Goal: Task Accomplishment & Management: Complete application form

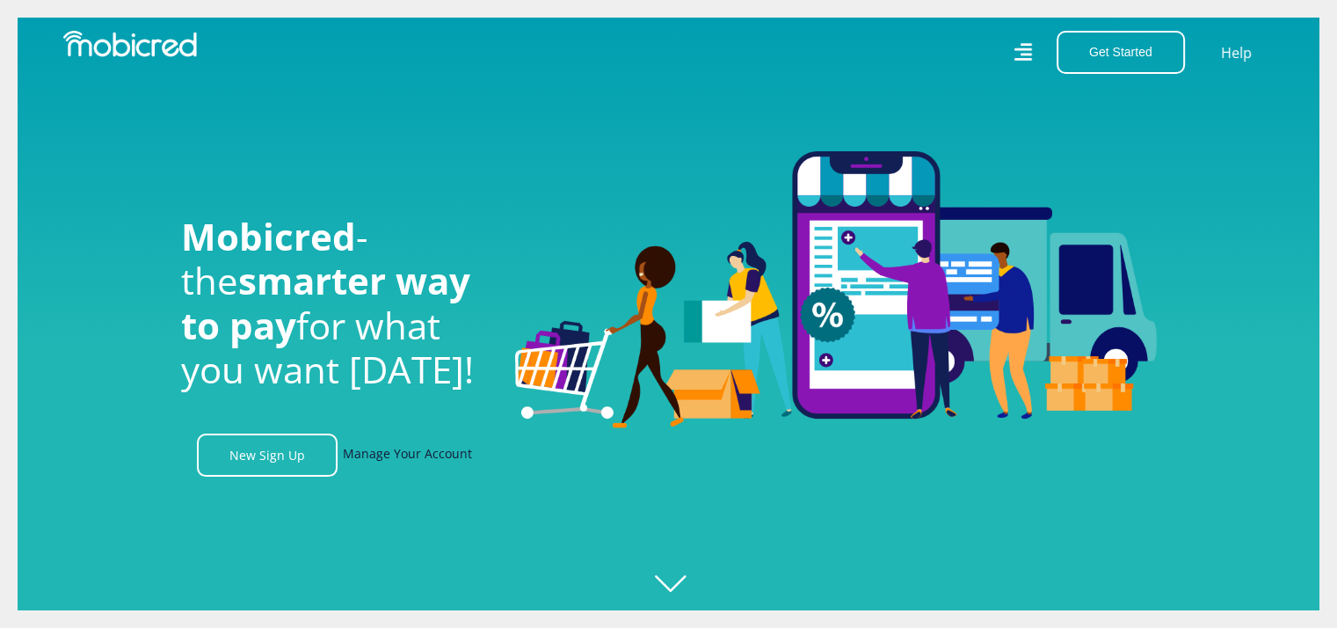
click at [401, 456] on link "Manage Your Account" at bounding box center [407, 454] width 129 height 43
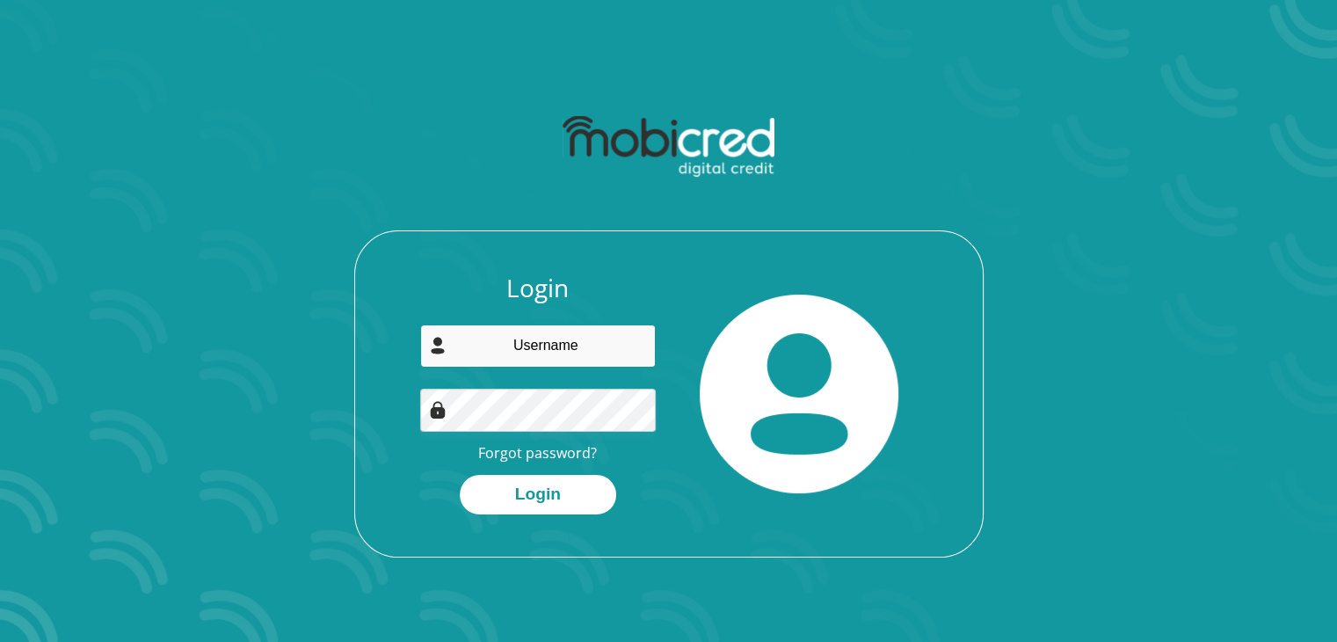
click at [545, 344] on input "email" at bounding box center [538, 345] width 236 height 43
type input "B"
click at [538, 345] on input "**********" at bounding box center [538, 345] width 236 height 43
type input "djdabless.45@gmail.com"
click at [460, 475] on button "Login" at bounding box center [538, 495] width 156 height 40
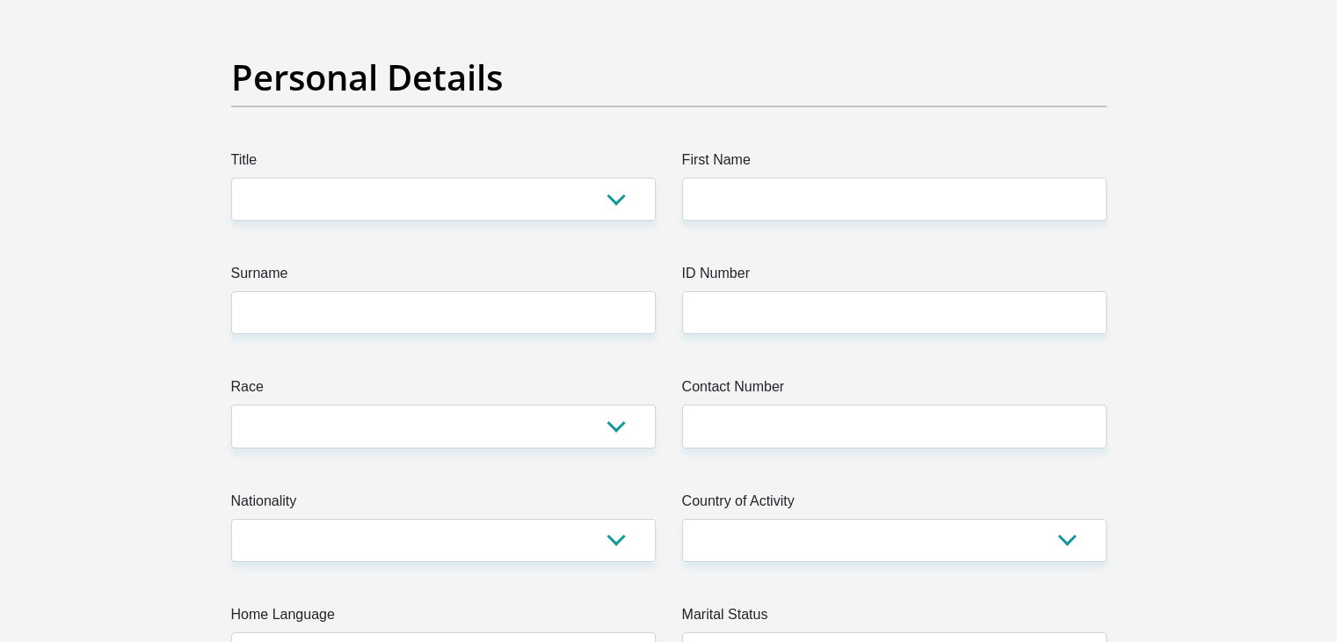
scroll to position [136, 0]
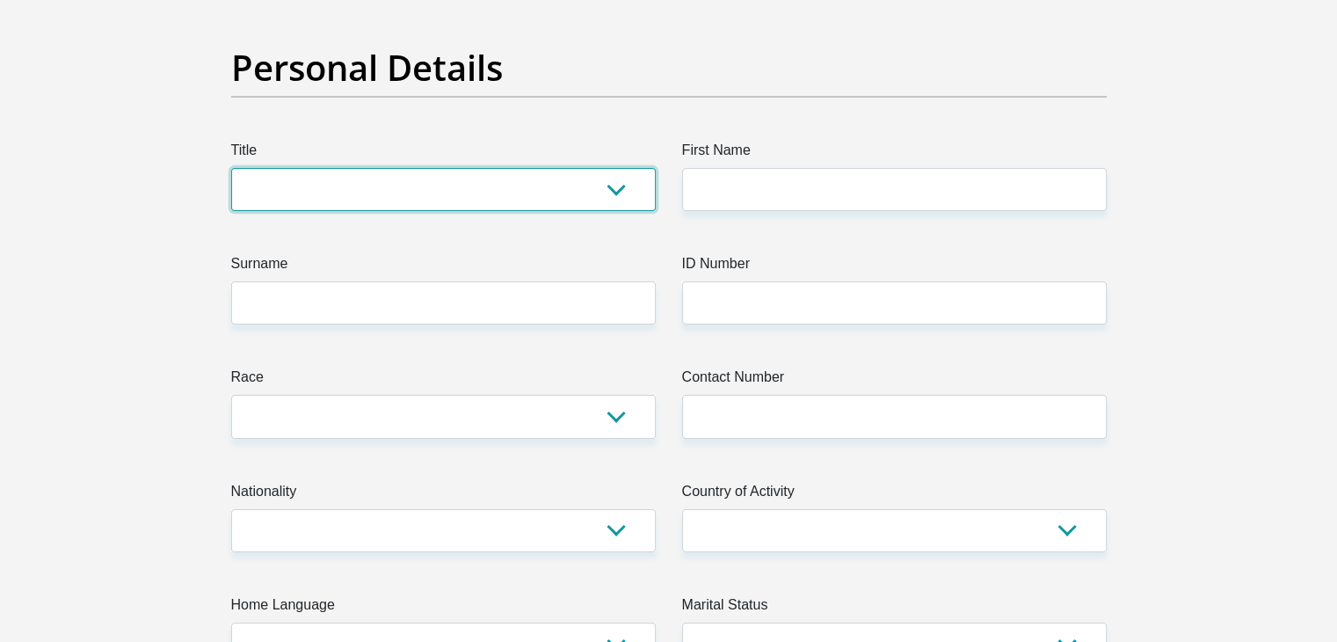
click at [478, 194] on select "Mr Ms Mrs Dr Other" at bounding box center [443, 189] width 424 height 43
select select "Mr"
click at [231, 168] on select "Mr Ms Mrs Dr Other" at bounding box center [443, 189] width 424 height 43
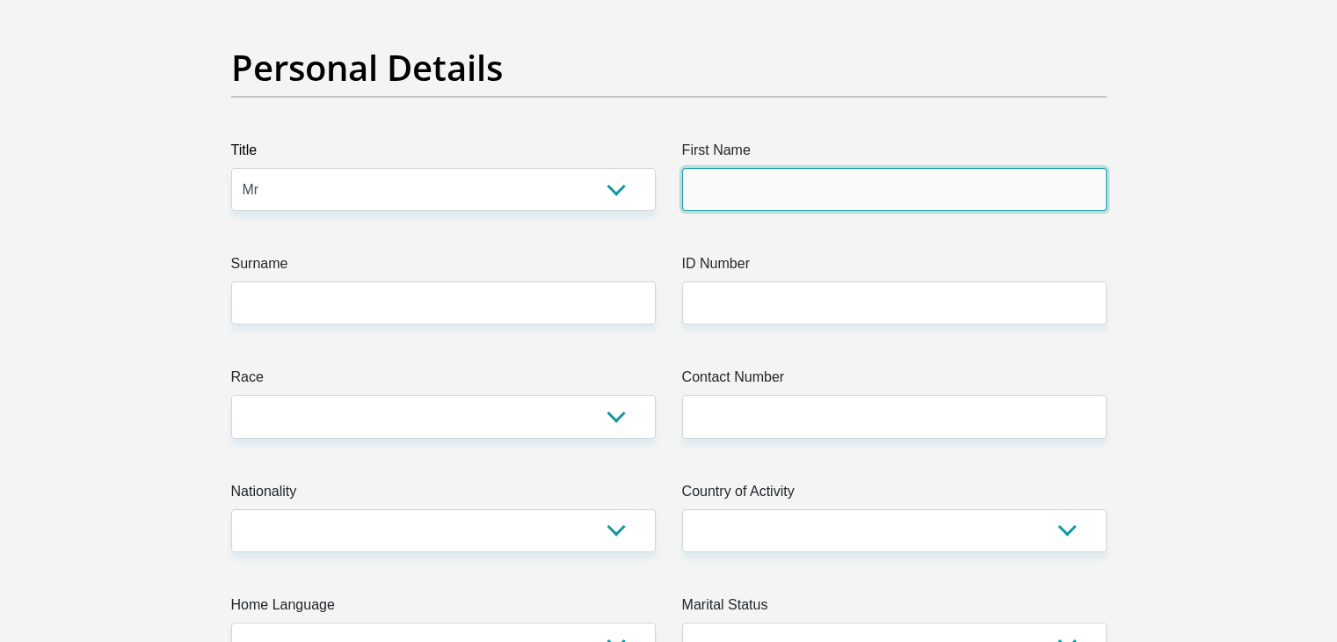
click at [731, 179] on input "First Name" at bounding box center [894, 189] width 424 height 43
type input "Blessing"
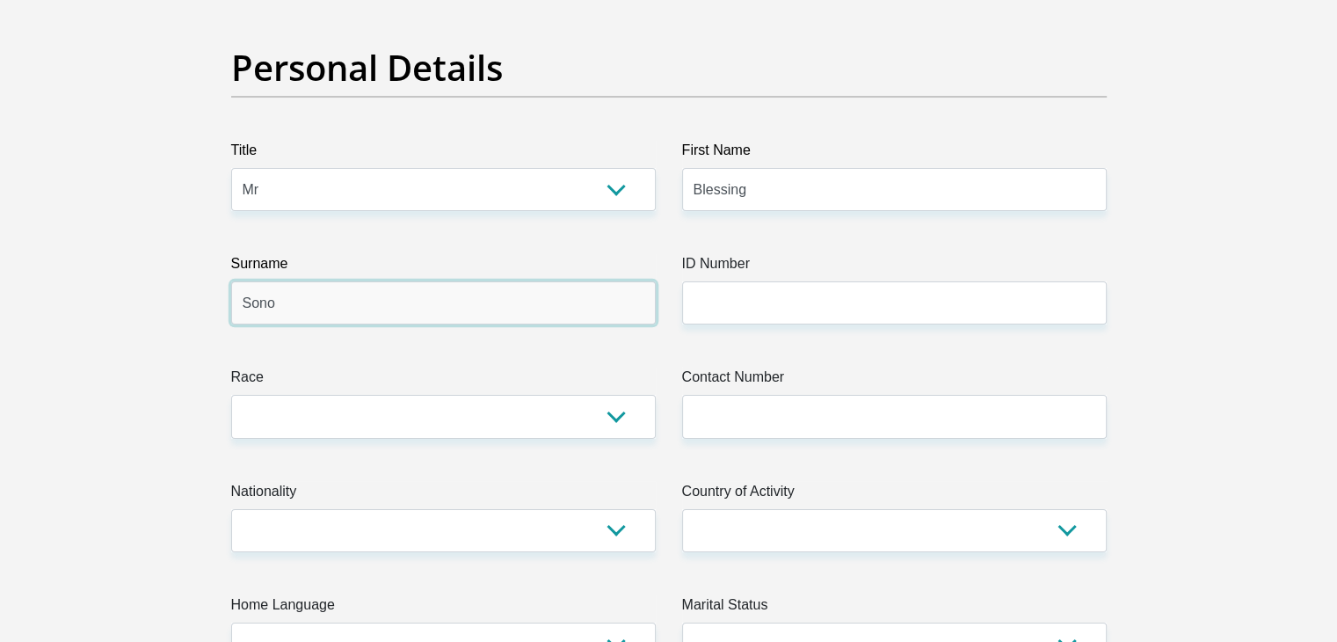
type input "Sono"
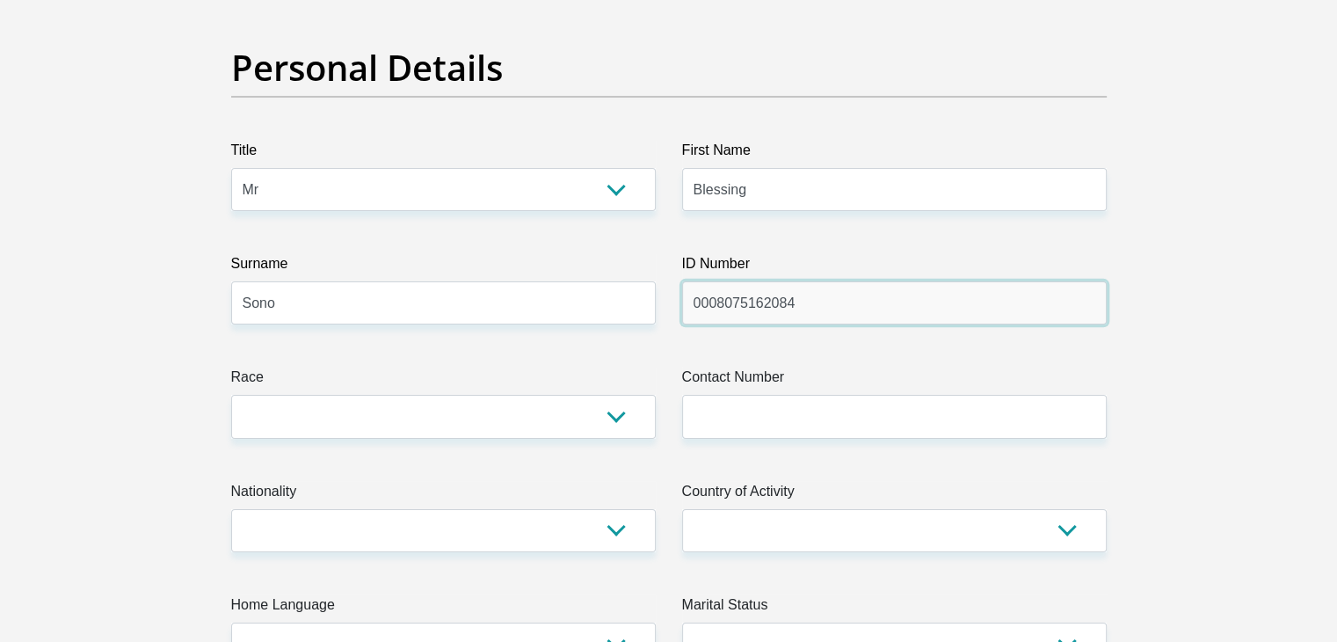
type input "0008075162084"
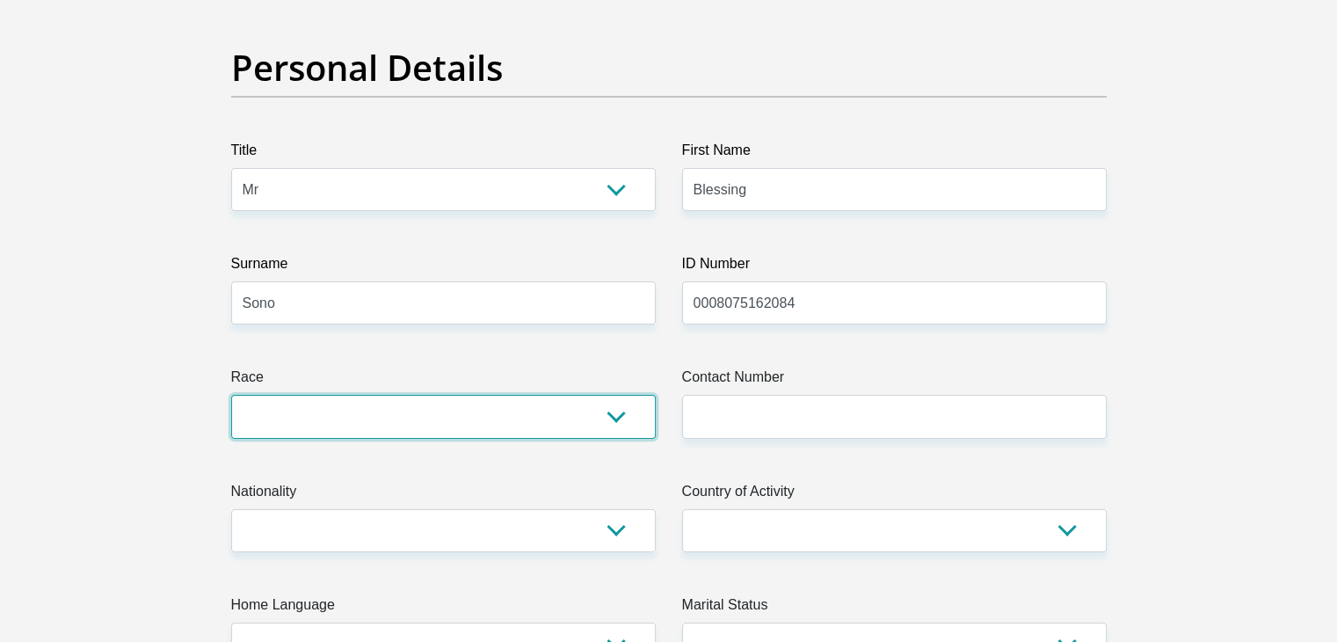
click at [592, 410] on select "Black Coloured Indian White Other" at bounding box center [443, 416] width 424 height 43
select select "1"
click at [231, 395] on select "Black Coloured Indian White Other" at bounding box center [443, 416] width 424 height 43
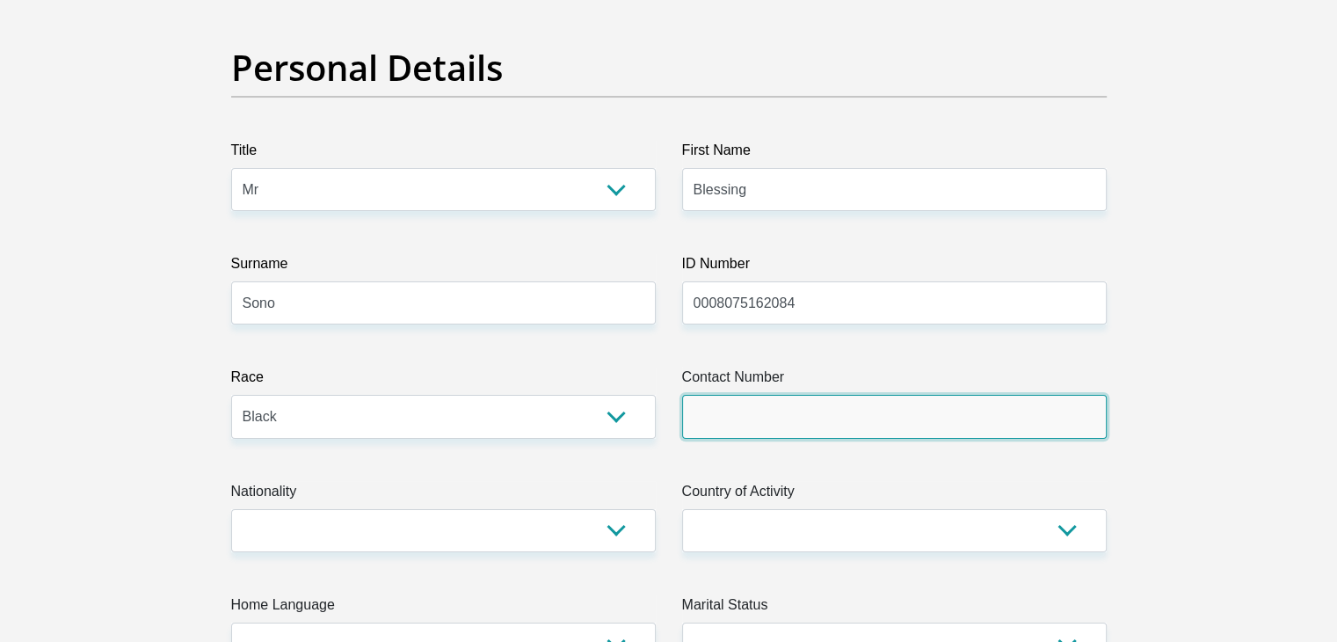
click at [774, 403] on input "Contact Number" at bounding box center [894, 416] width 424 height 43
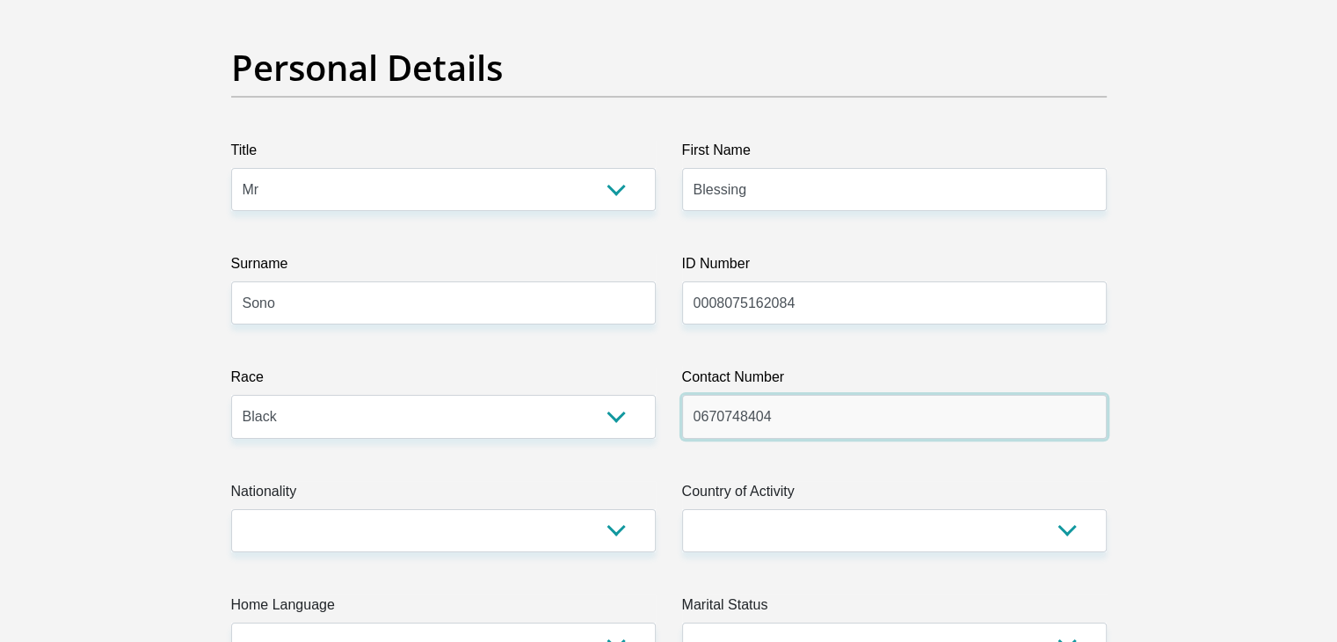
type input "0670748404"
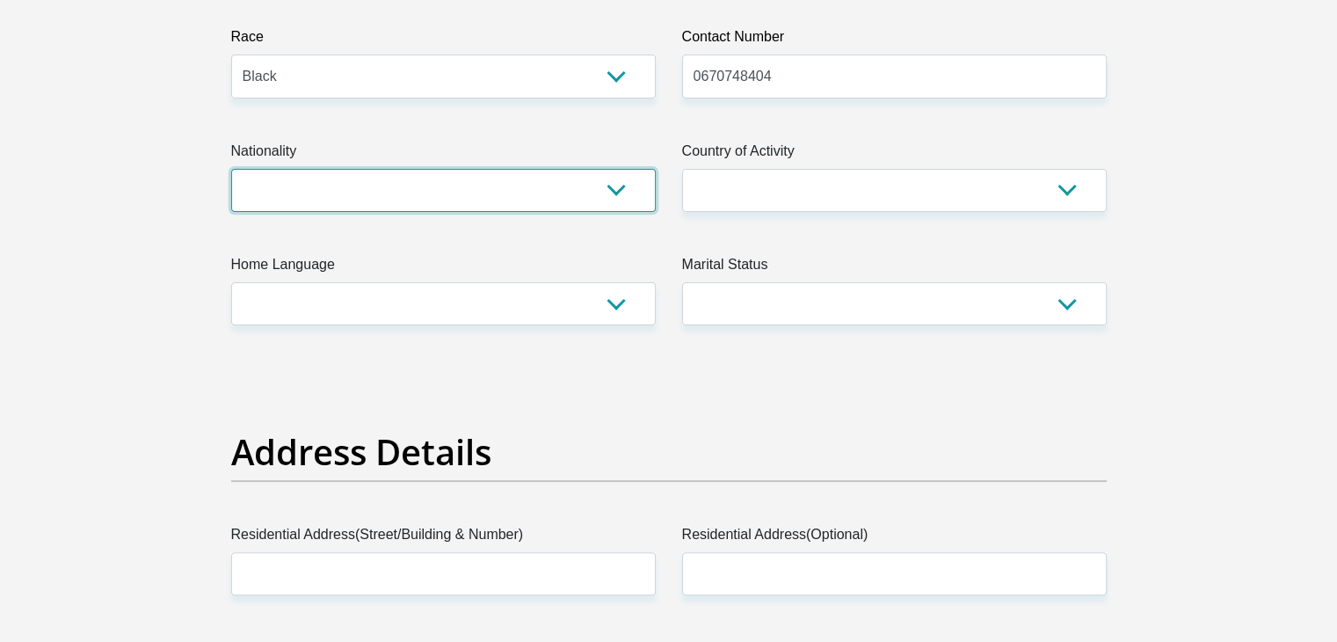
scroll to position [477, 0]
click at [620, 197] on select "South Africa Afghanistan Aland Islands Albania Algeria America Samoa American V…" at bounding box center [443, 189] width 424 height 43
select select "ZAF"
click at [231, 168] on select "South Africa Afghanistan Aland Islands Albania Algeria America Samoa American V…" at bounding box center [443, 189] width 424 height 43
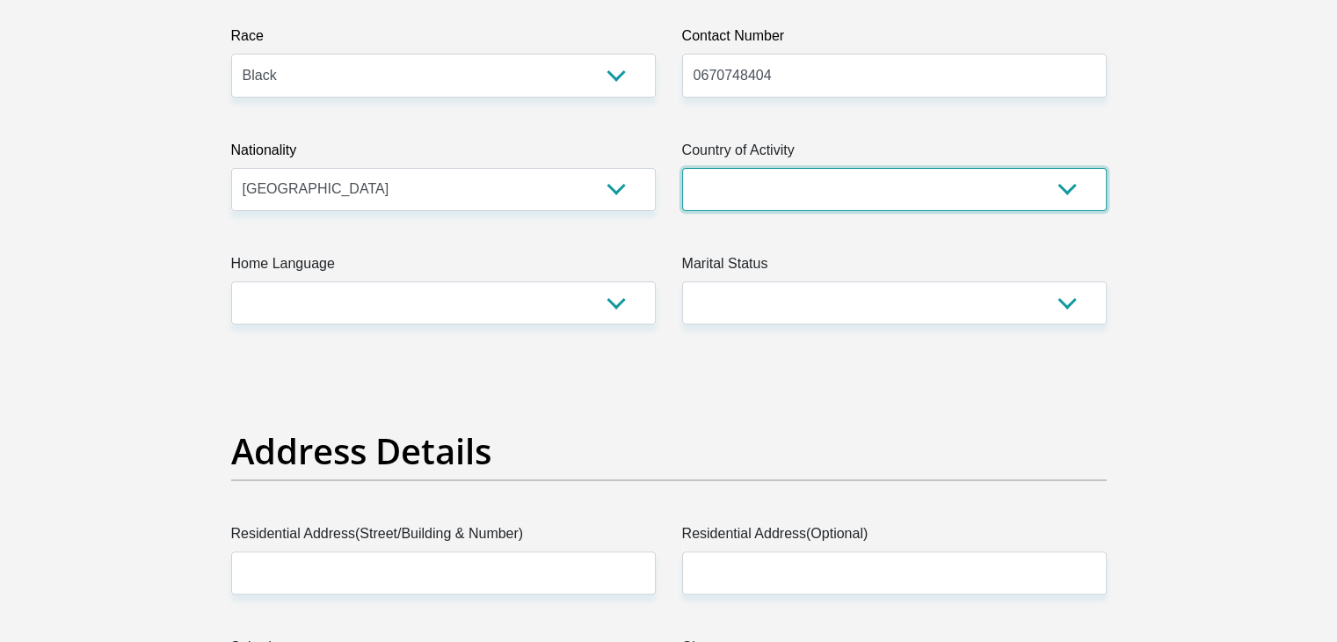
click at [741, 192] on select "South Africa Afghanistan Aland Islands Albania Algeria America Samoa American V…" at bounding box center [894, 189] width 424 height 43
select select "ZAF"
click at [682, 168] on select "South Africa Afghanistan Aland Islands Albania Algeria America Samoa American V…" at bounding box center [894, 189] width 424 height 43
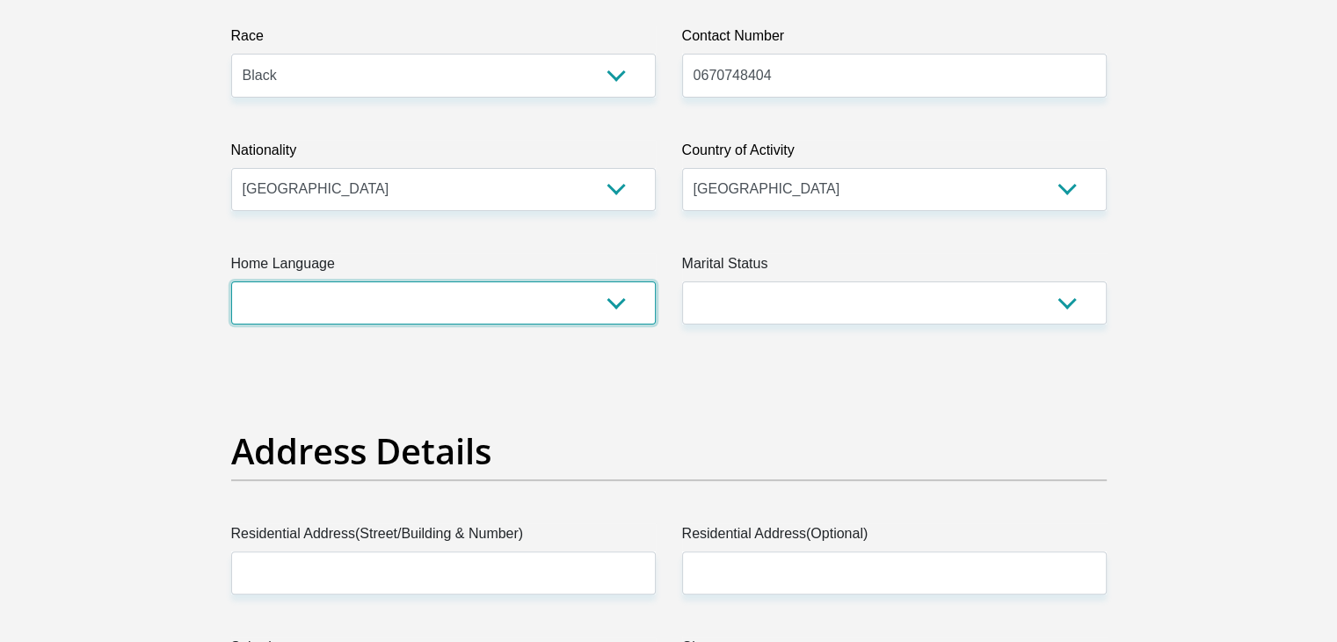
click at [585, 314] on select "Afrikaans English Sepedi South Ndebele Southern Sotho Swati Tsonga Tswana Venda…" at bounding box center [443, 302] width 424 height 43
select select "tso"
click at [231, 281] on select "Afrikaans English Sepedi South Ndebele Southern Sotho Swati Tsonga Tswana Venda…" at bounding box center [443, 302] width 424 height 43
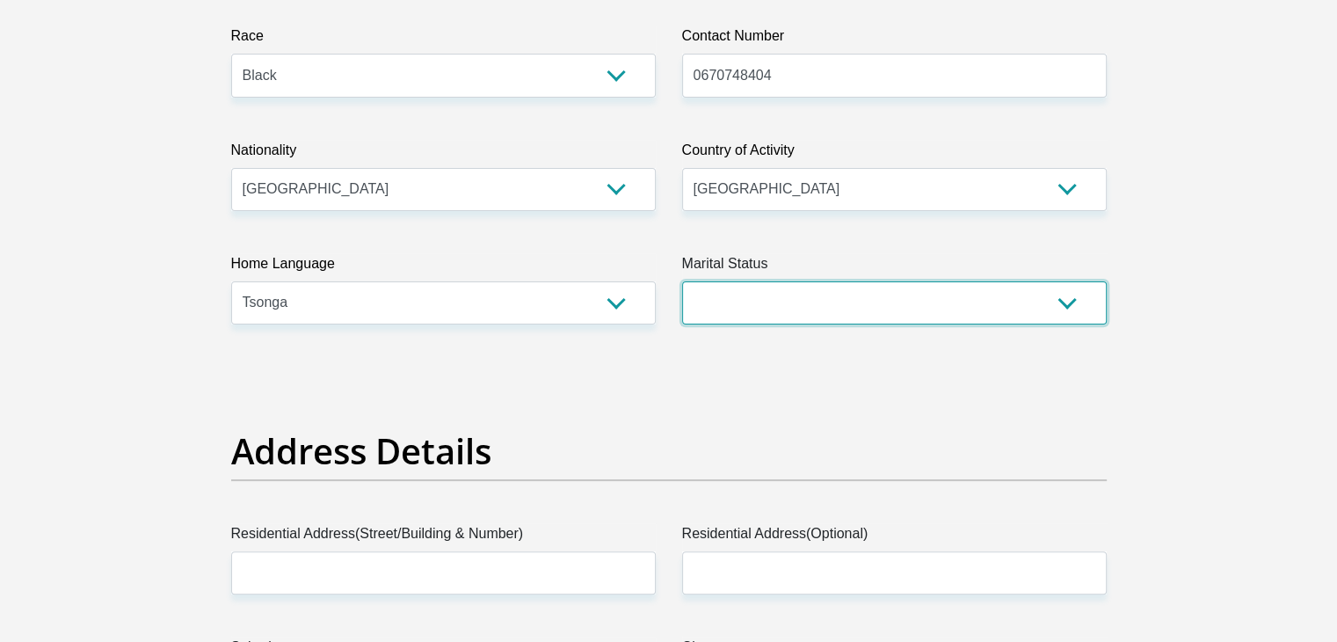
click at [907, 305] on select "Married ANC Single Divorced Widowed Married COP or Customary Law" at bounding box center [894, 302] width 424 height 43
select select "2"
click at [682, 281] on select "Married ANC Single Divorced Widowed Married COP or Customary Law" at bounding box center [894, 302] width 424 height 43
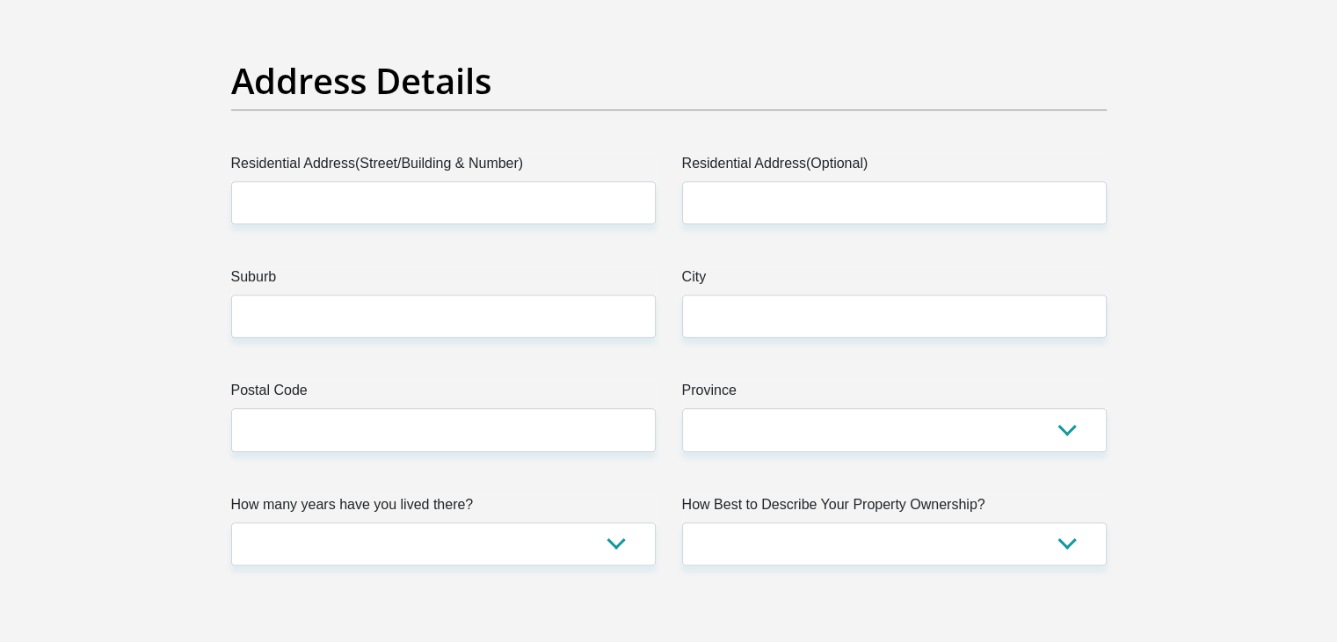
scroll to position [847, 0]
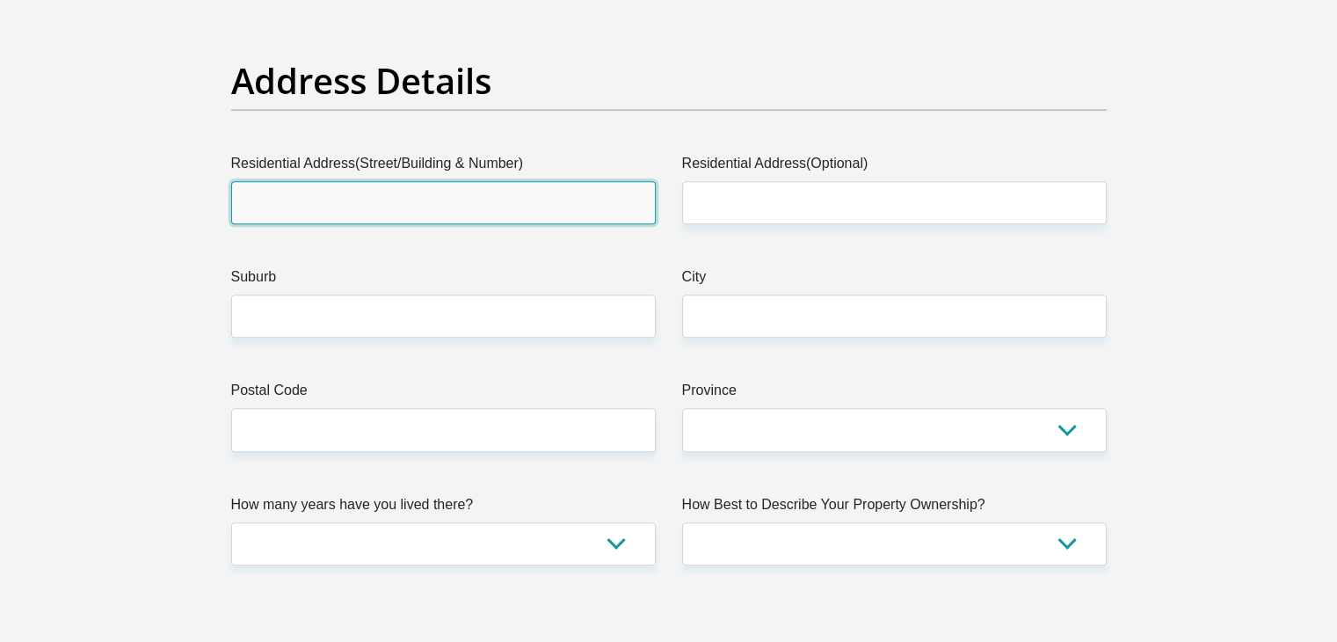
click at [488, 217] on input "Residential Address(Street/Building & Number)" at bounding box center [443, 202] width 424 height 43
type input "1017 Block H"
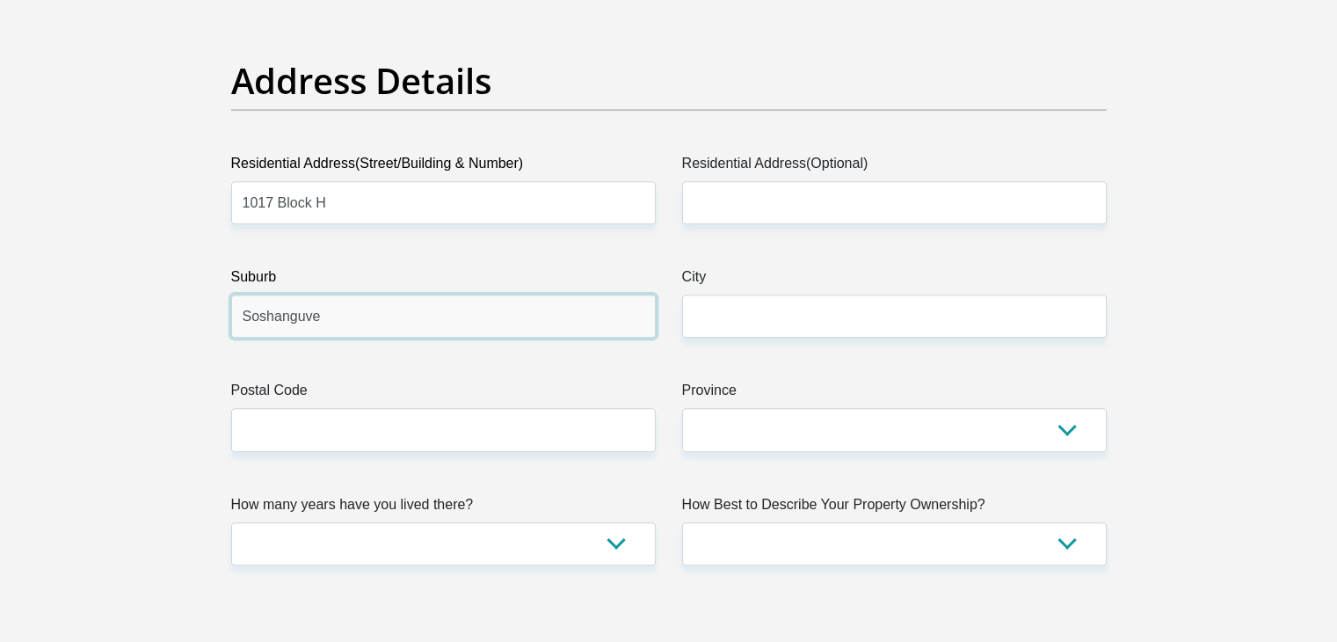
type input "Soshanguve"
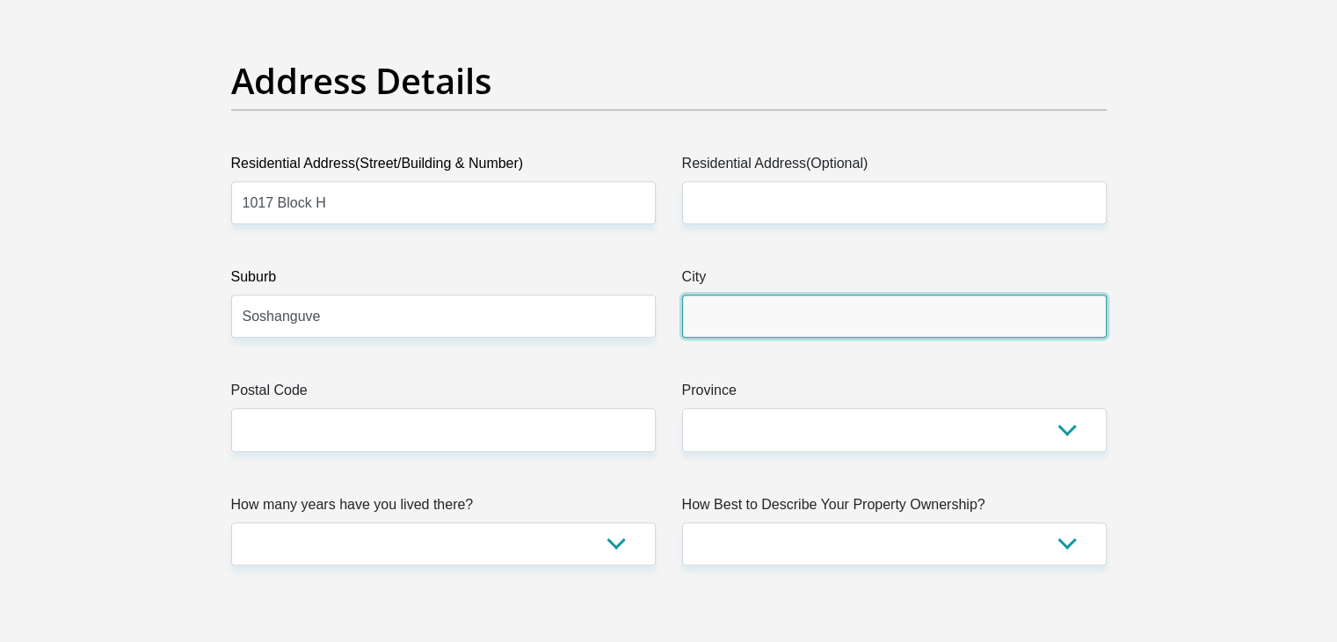
type input "S"
type input "Pretoria"
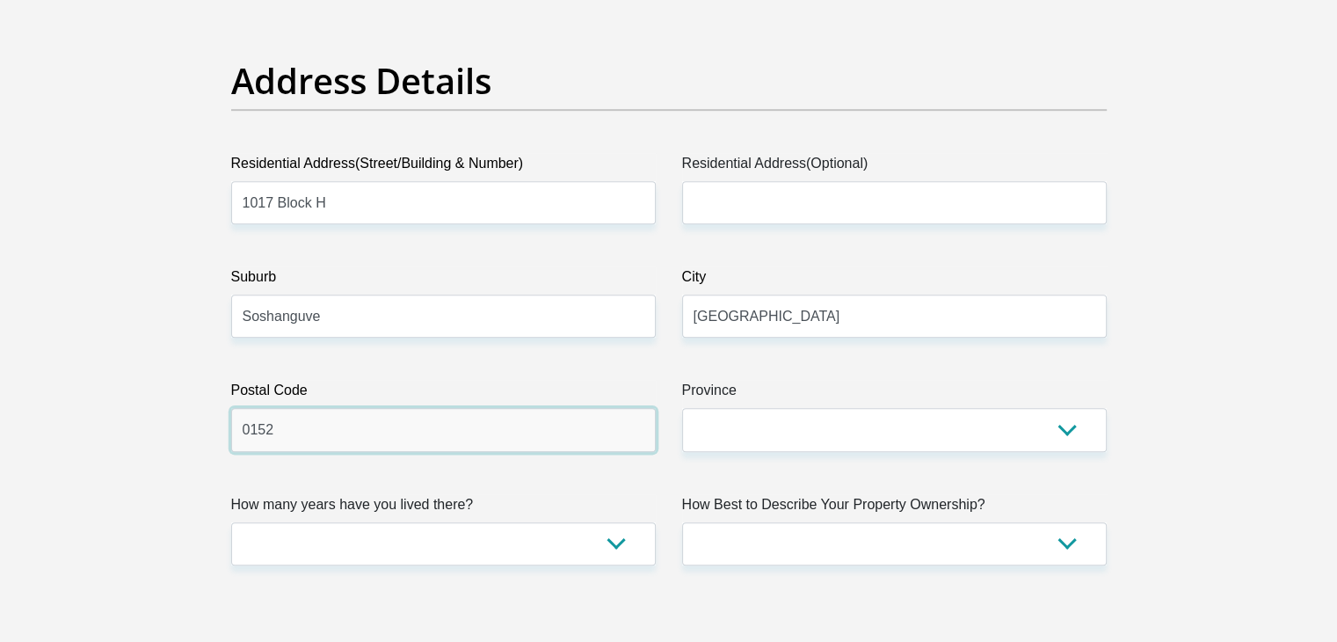
type input "0152"
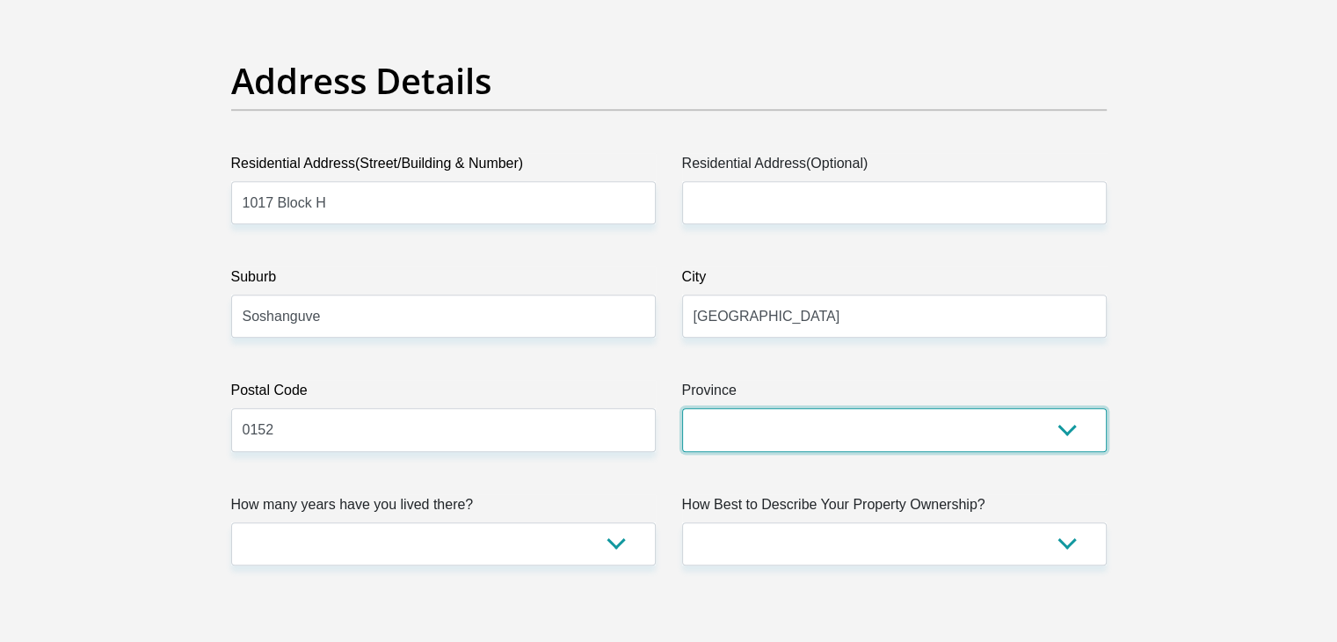
select select "Gauteng"
click at [682, 408] on select "Eastern Cape Free State Gauteng KwaZulu-Natal Limpopo Mpumalanga Northern Cape …" at bounding box center [894, 429] width 424 height 43
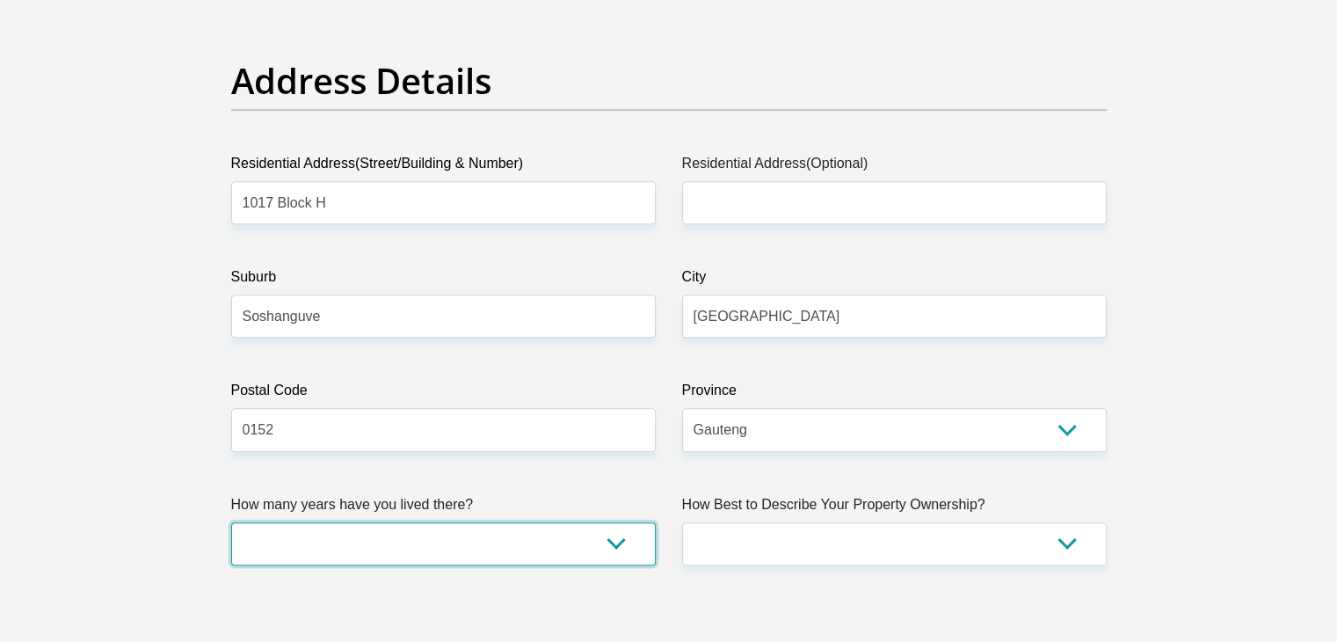
click at [612, 538] on select "less than 1 year 1-3 years 3-5 years 5+ years" at bounding box center [443, 543] width 424 height 43
select select "5"
click at [231, 522] on select "less than 1 year 1-3 years 3-5 years 5+ years" at bounding box center [443, 543] width 424 height 43
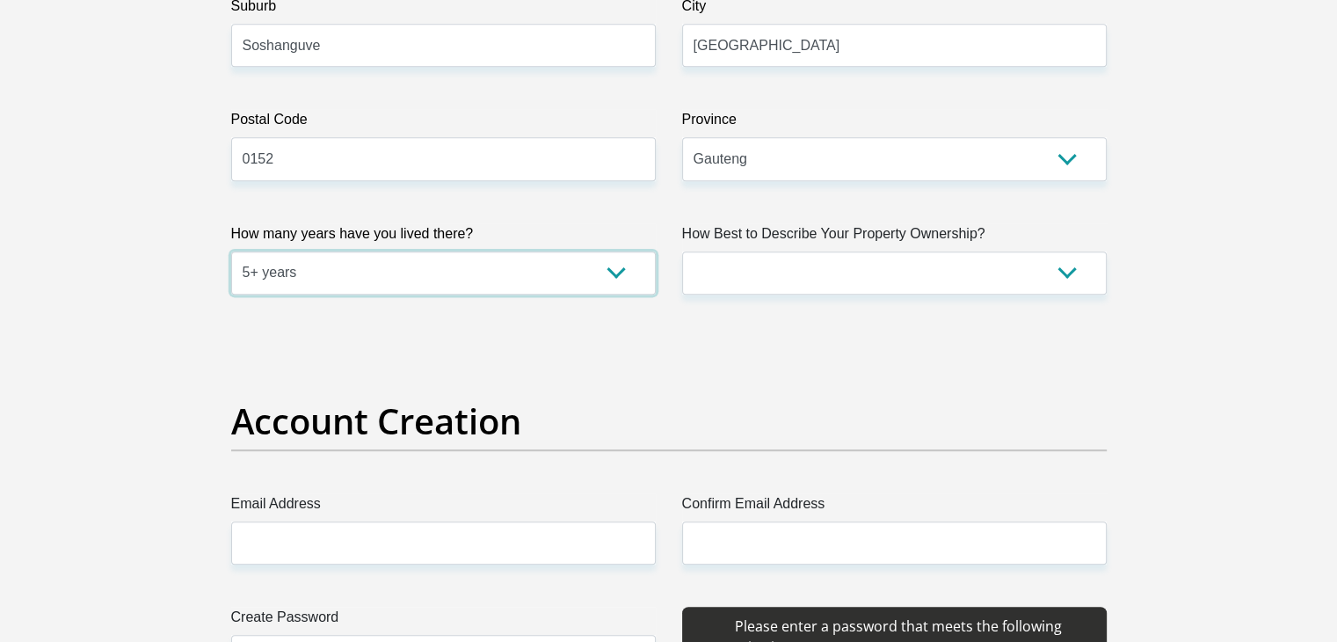
scroll to position [1125, 0]
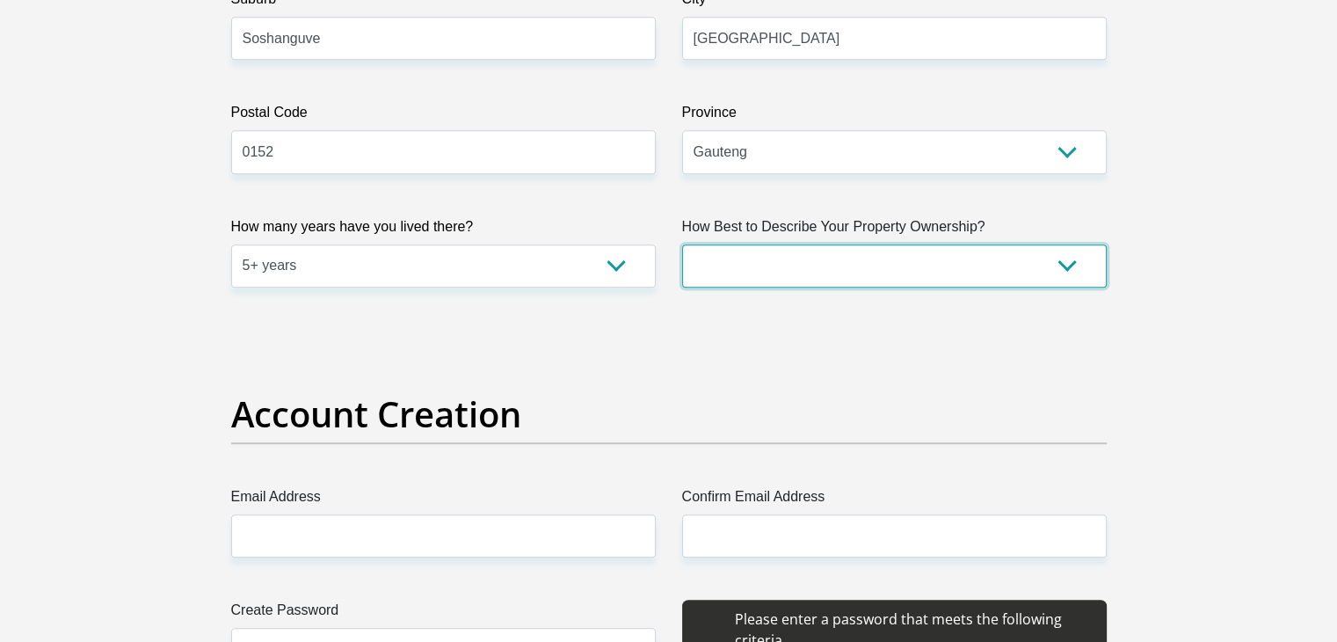
click at [1063, 257] on select "Owned Rented Family Owned Company Dwelling" at bounding box center [894, 265] width 424 height 43
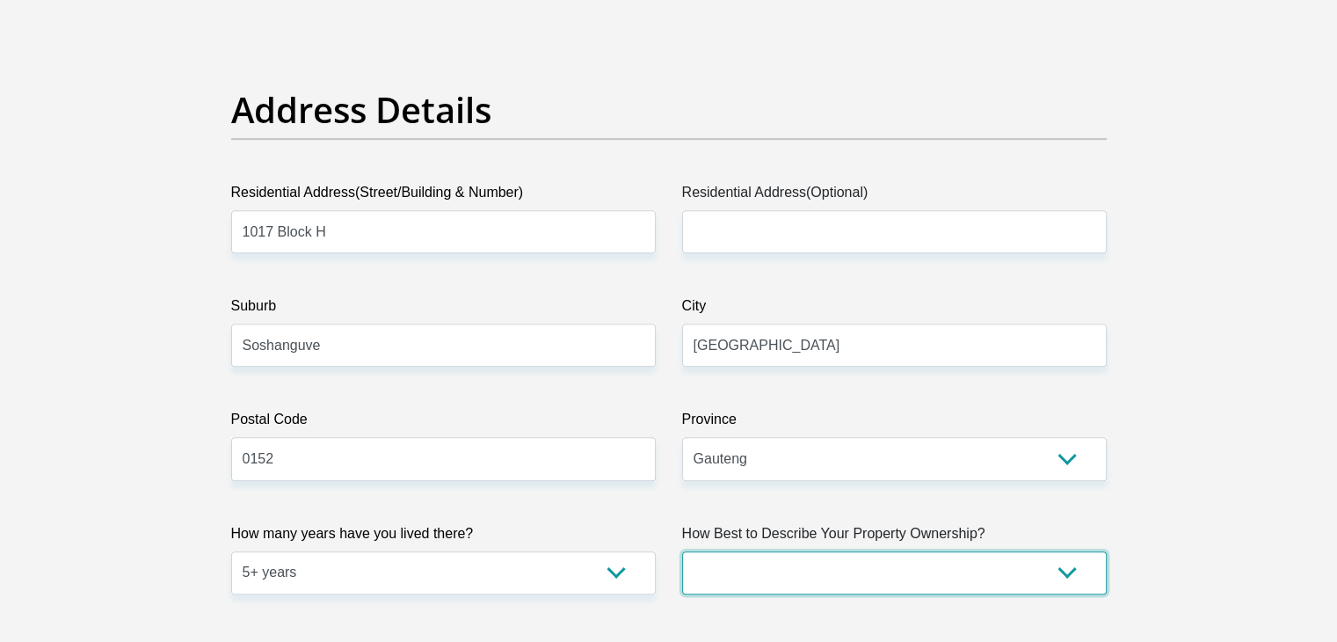
scroll to position [822, 0]
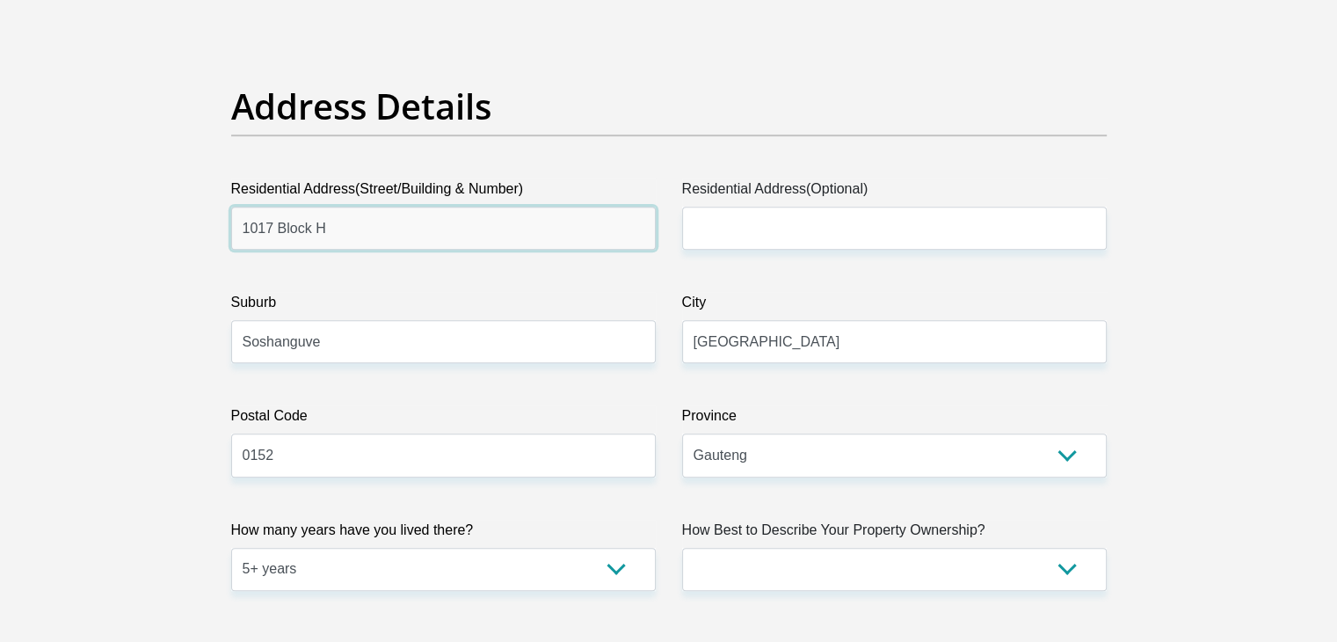
drag, startPoint x: 396, startPoint y: 229, endPoint x: 204, endPoint y: 223, distance: 192.6
type input "T"
type input "cnr r550 & garthview rd"
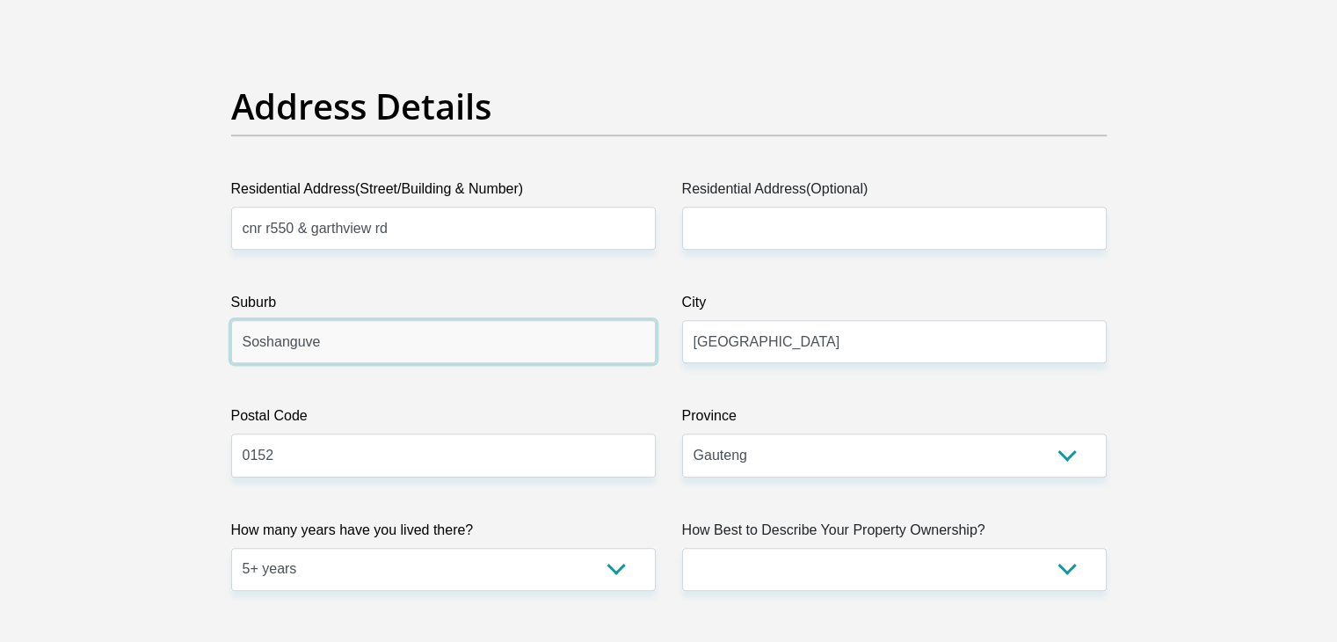
type input "S"
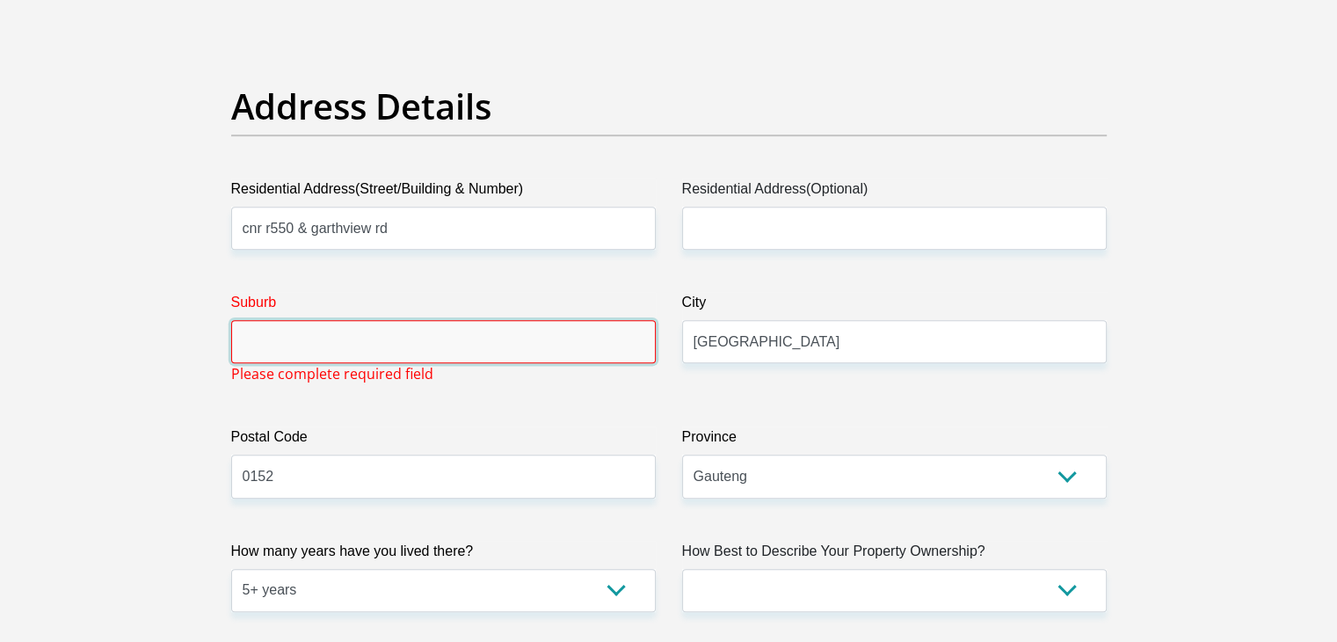
click at [426, 350] on input "Suburb" at bounding box center [443, 341] width 424 height 43
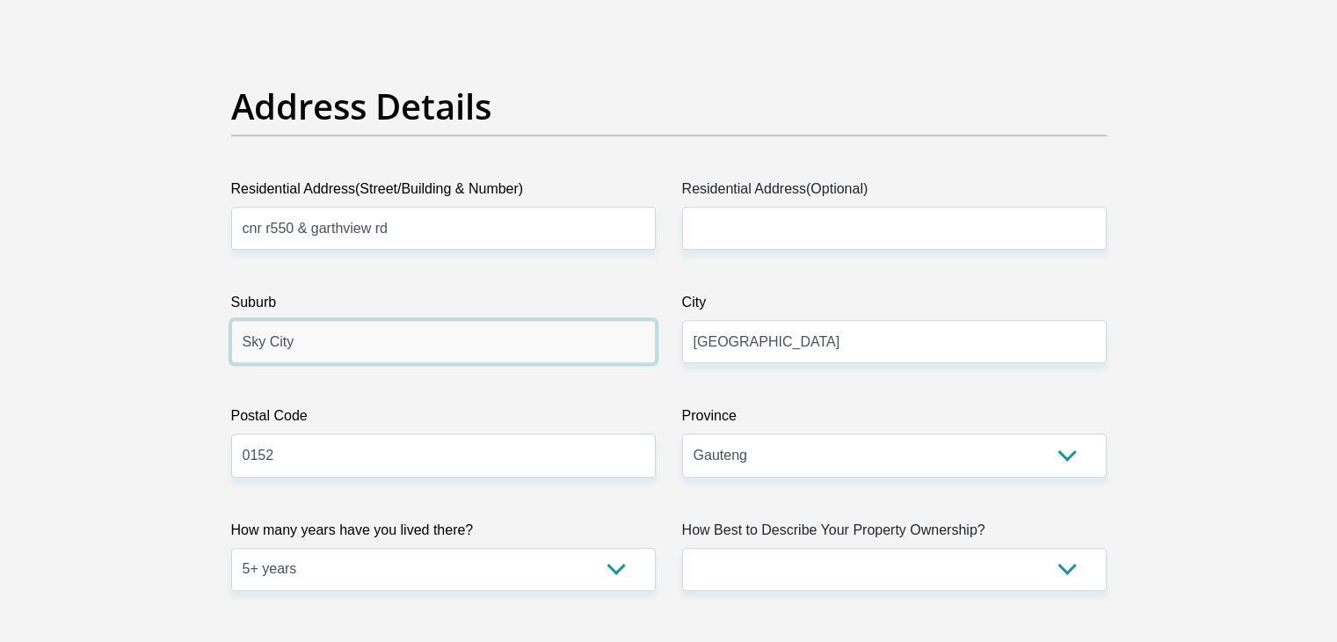
type input "Sky City"
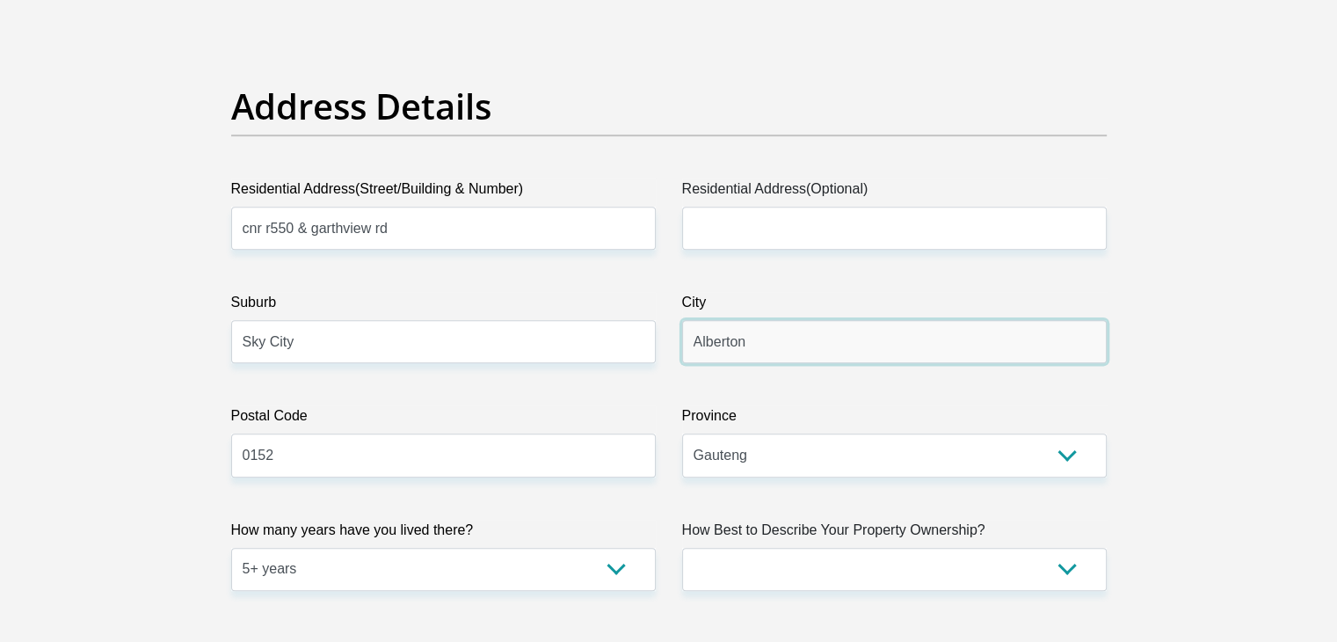
type input "Alberton"
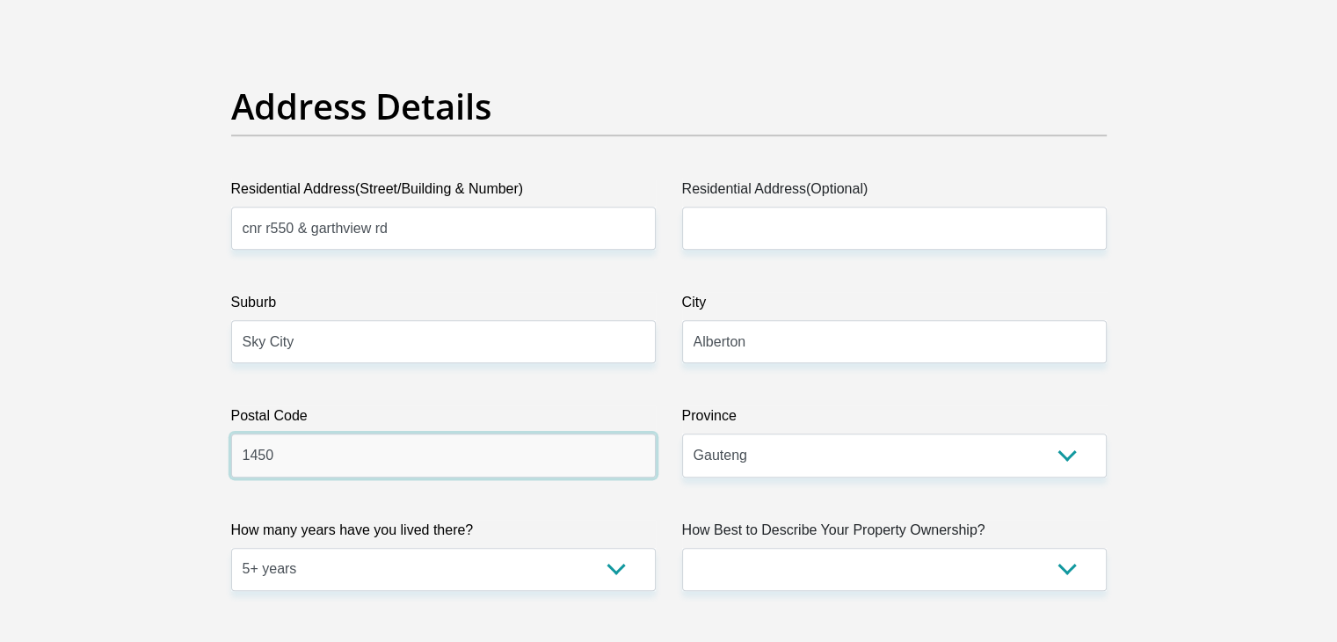
type input "1450"
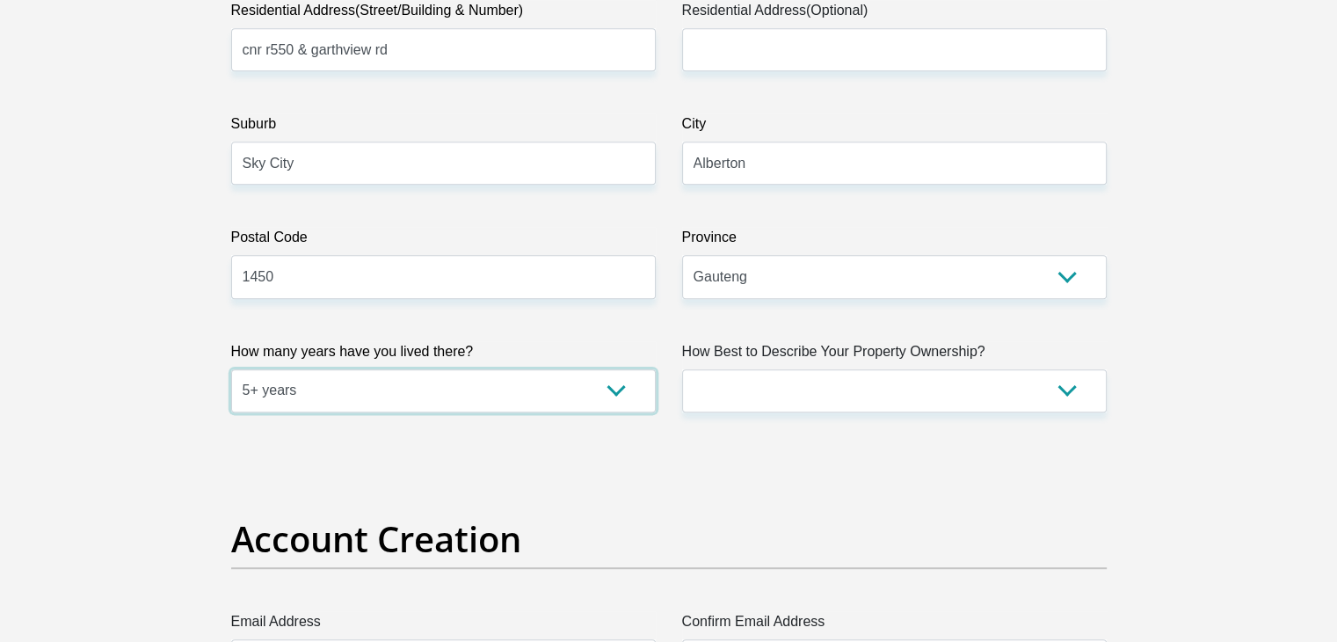
scroll to position [1012, 0]
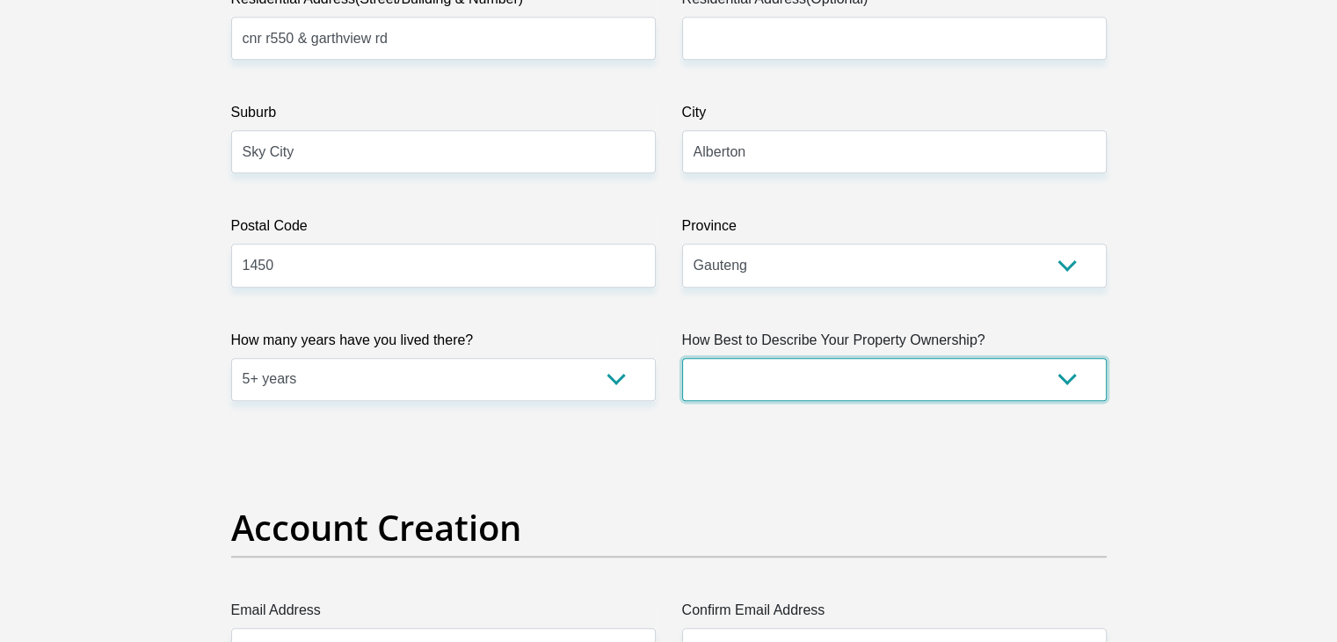
click at [950, 365] on select "Owned Rented Family Owned Company Dwelling" at bounding box center [894, 379] width 424 height 43
select select "Owned"
click at [682, 358] on select "Owned Rented Family Owned Company Dwelling" at bounding box center [894, 379] width 424 height 43
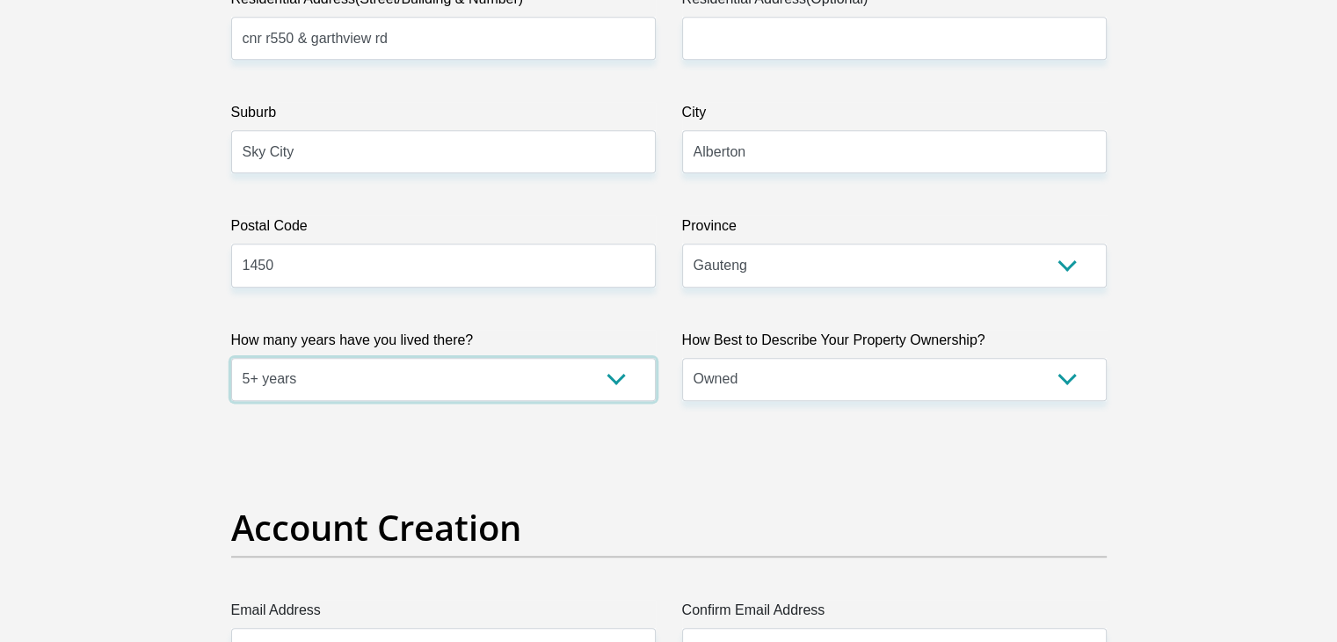
click at [612, 388] on select "less than 1 year 1-3 years 3-5 years 5+ years" at bounding box center [443, 379] width 424 height 43
select select "2"
click at [231, 358] on select "less than 1 year 1-3 years 3-5 years 5+ years" at bounding box center [443, 379] width 424 height 43
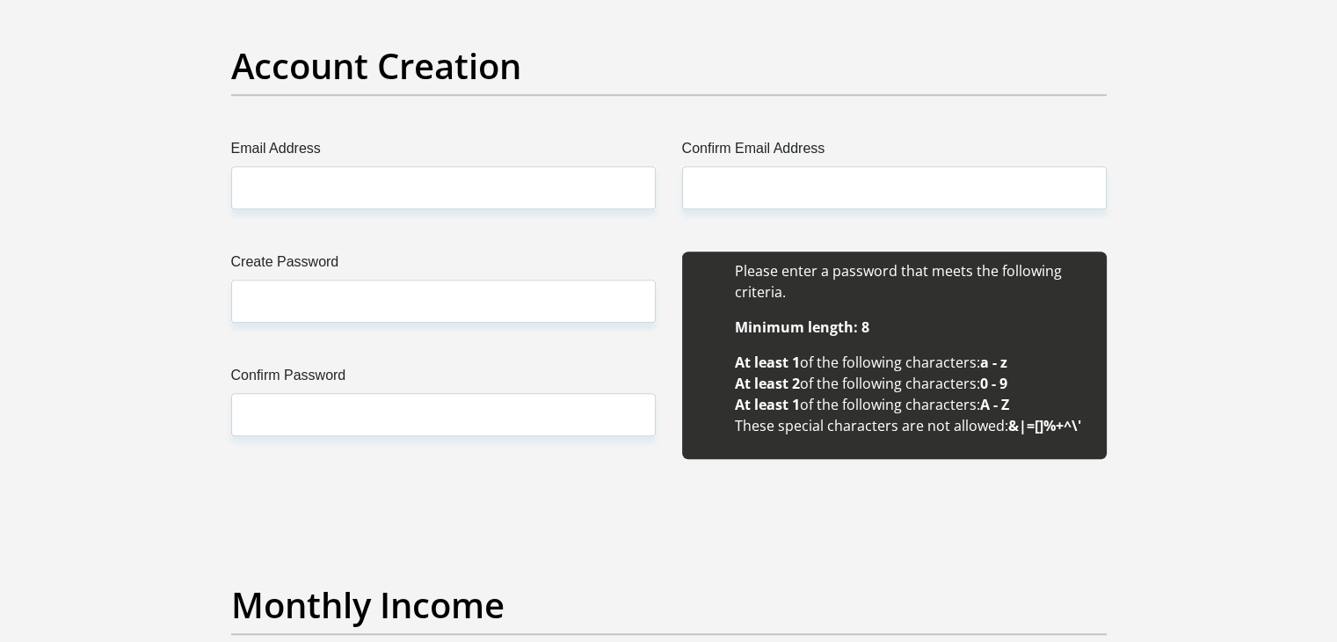
scroll to position [1475, 0]
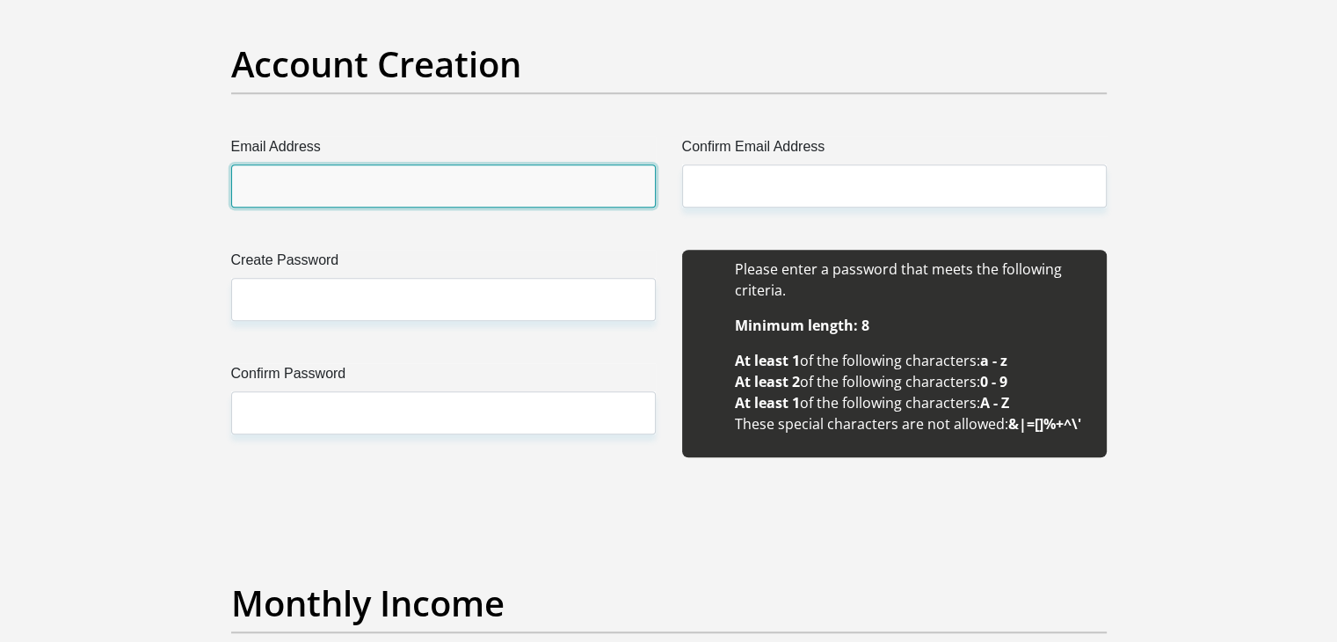
click at [586, 192] on input "Email Address" at bounding box center [443, 185] width 424 height 43
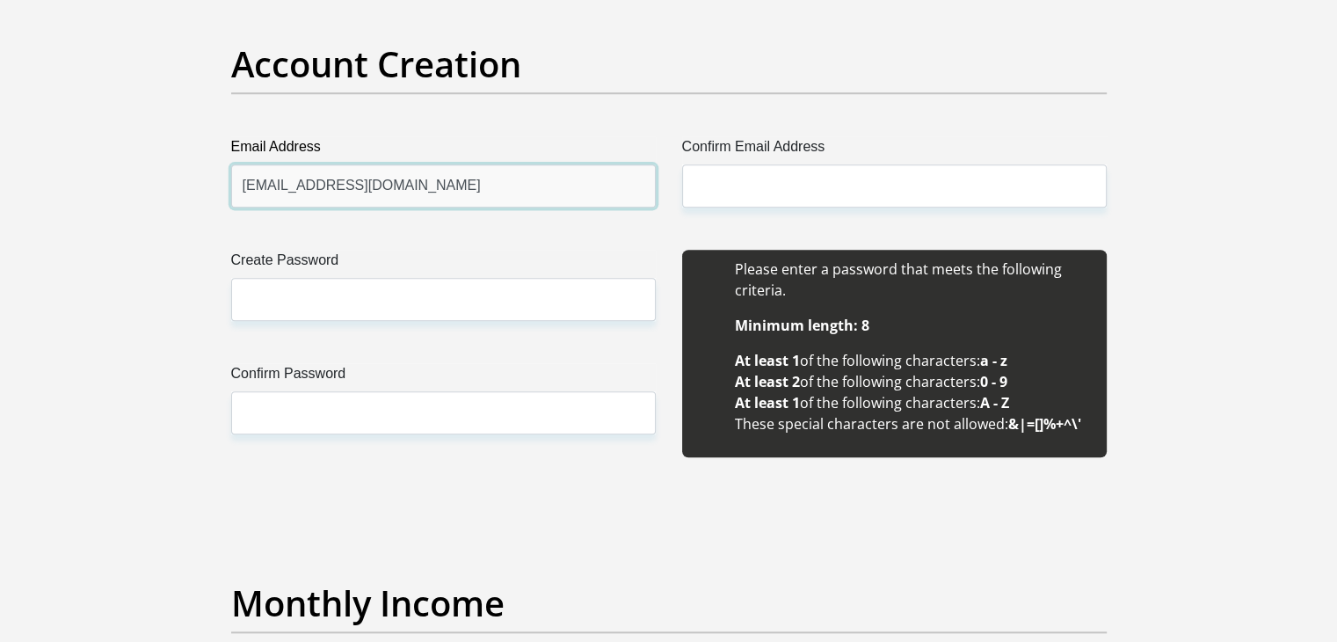
type input "djdabless.45@gmail.com"
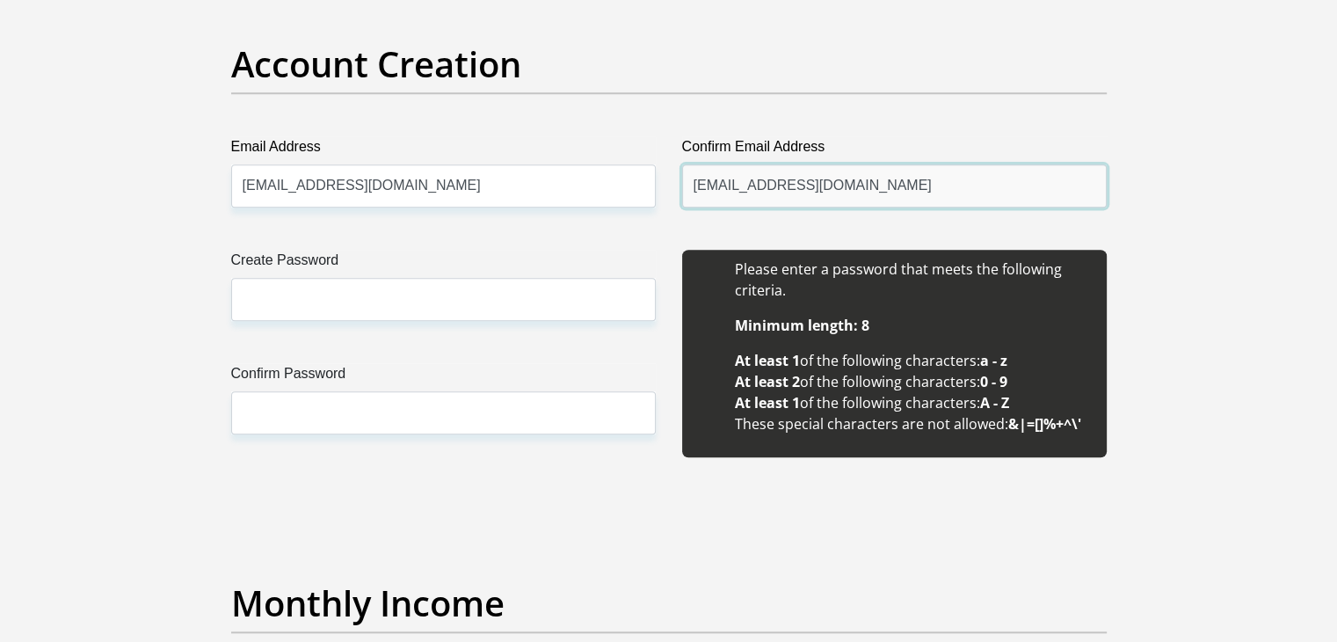
type input "djdabless.45@gmail.com"
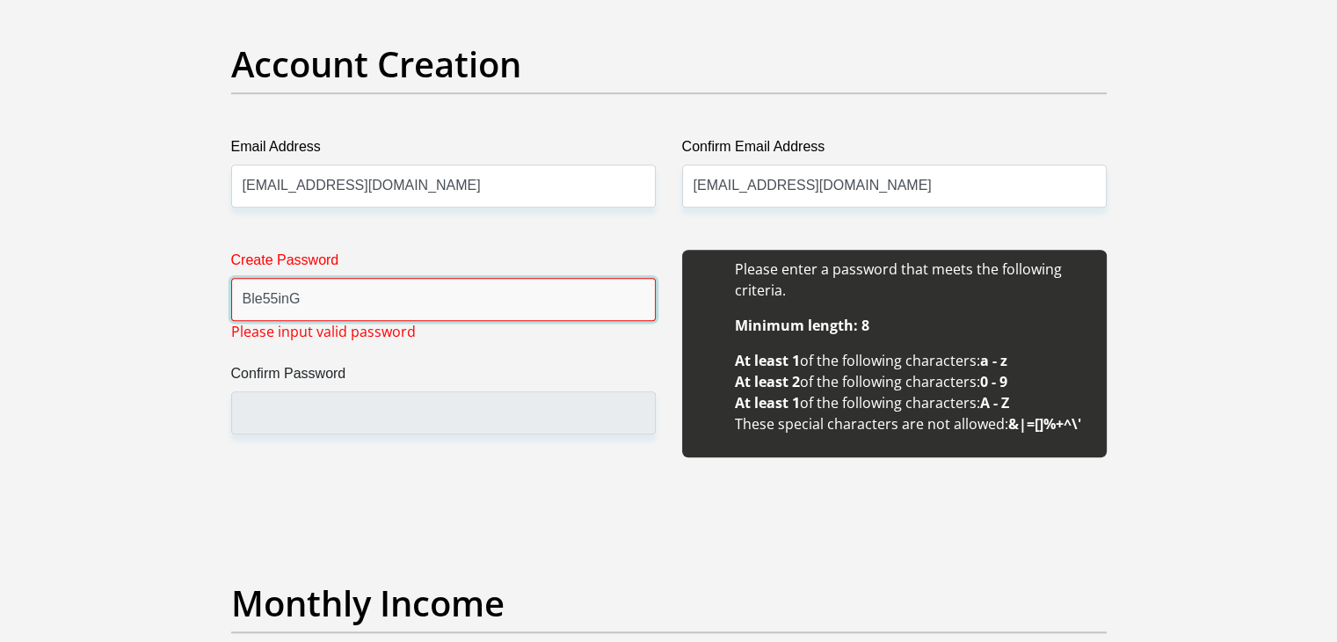
drag, startPoint x: 327, startPoint y: 294, endPoint x: 236, endPoint y: 296, distance: 91.4
click at [236, 296] on input "Ble55inG" at bounding box center [443, 299] width 424 height 43
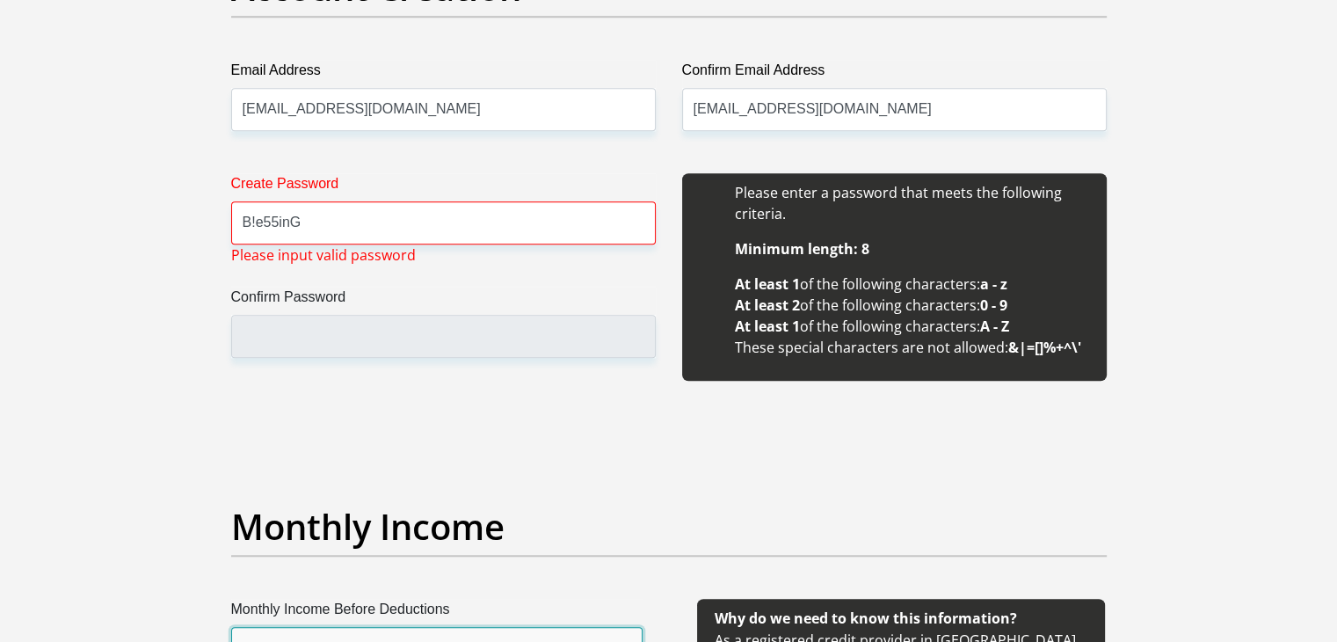
scroll to position [1549, 0]
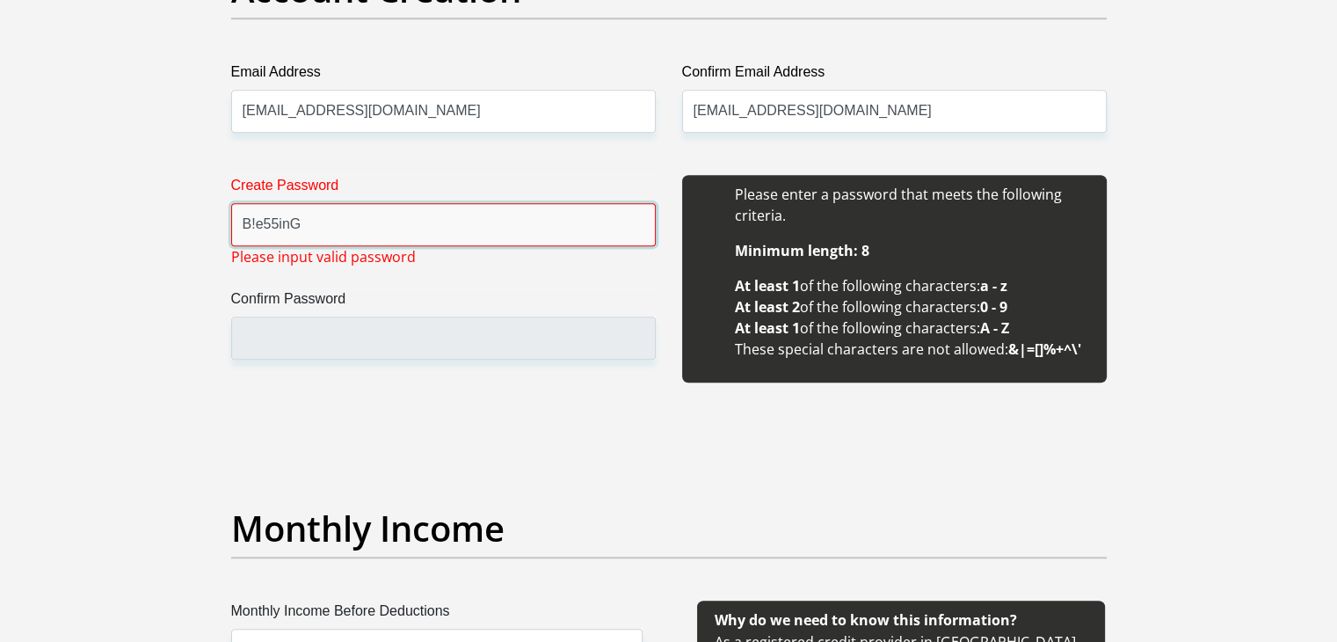
click at [251, 228] on input "B!e55inG" at bounding box center [443, 224] width 424 height 43
type input "!"
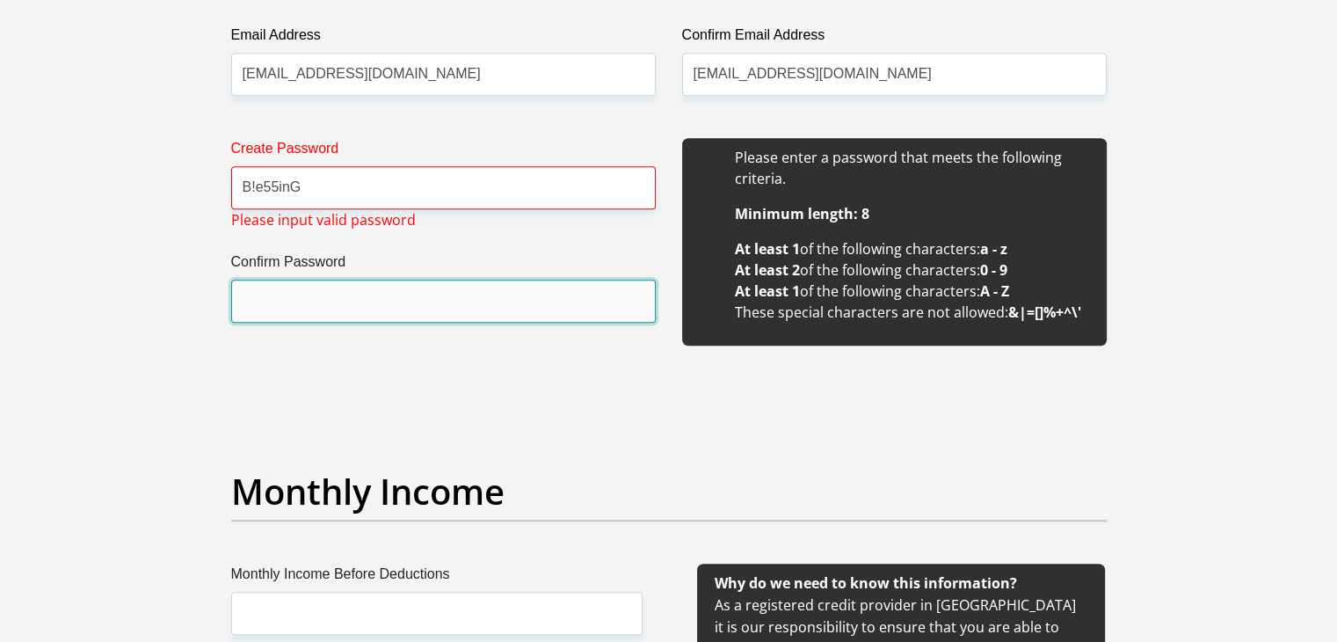
scroll to position [1587, 0]
click at [315, 296] on input "Confirm Password" at bounding box center [443, 300] width 424 height 43
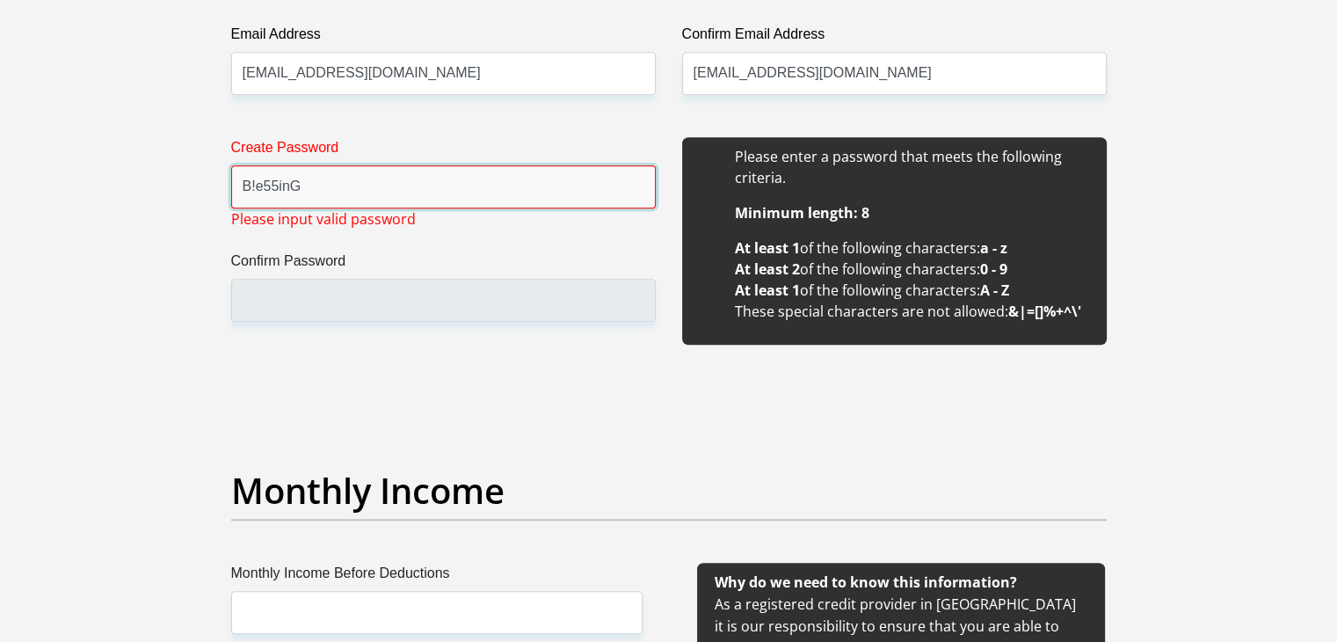
drag, startPoint x: 397, startPoint y: 184, endPoint x: 277, endPoint y: 201, distance: 121.7
click at [277, 201] on input "B!e55inG" at bounding box center [443, 186] width 424 height 43
type input "B"
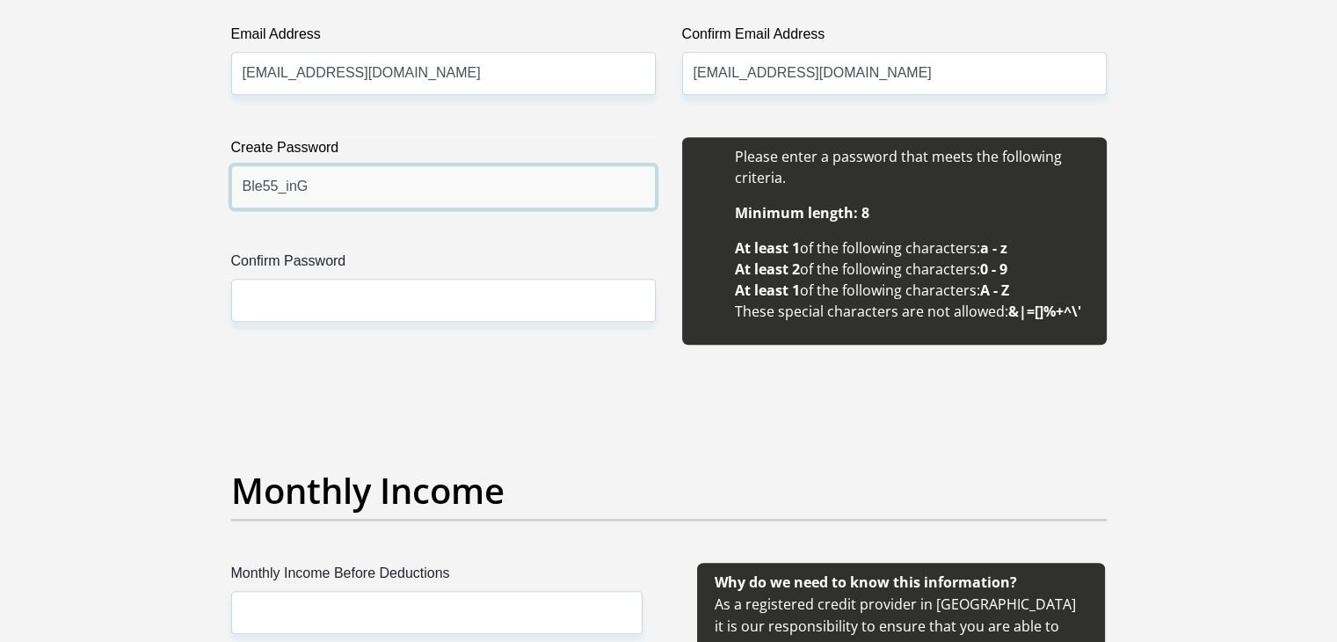
type input "Ble55_inG"
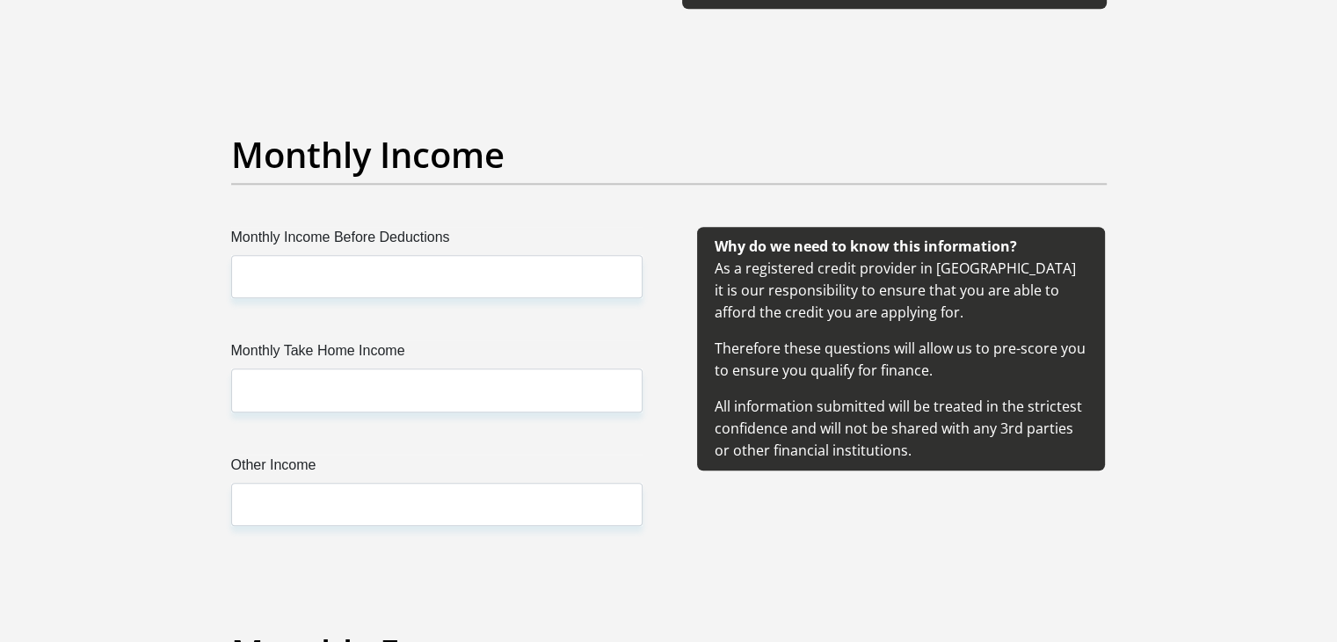
scroll to position [1926, 0]
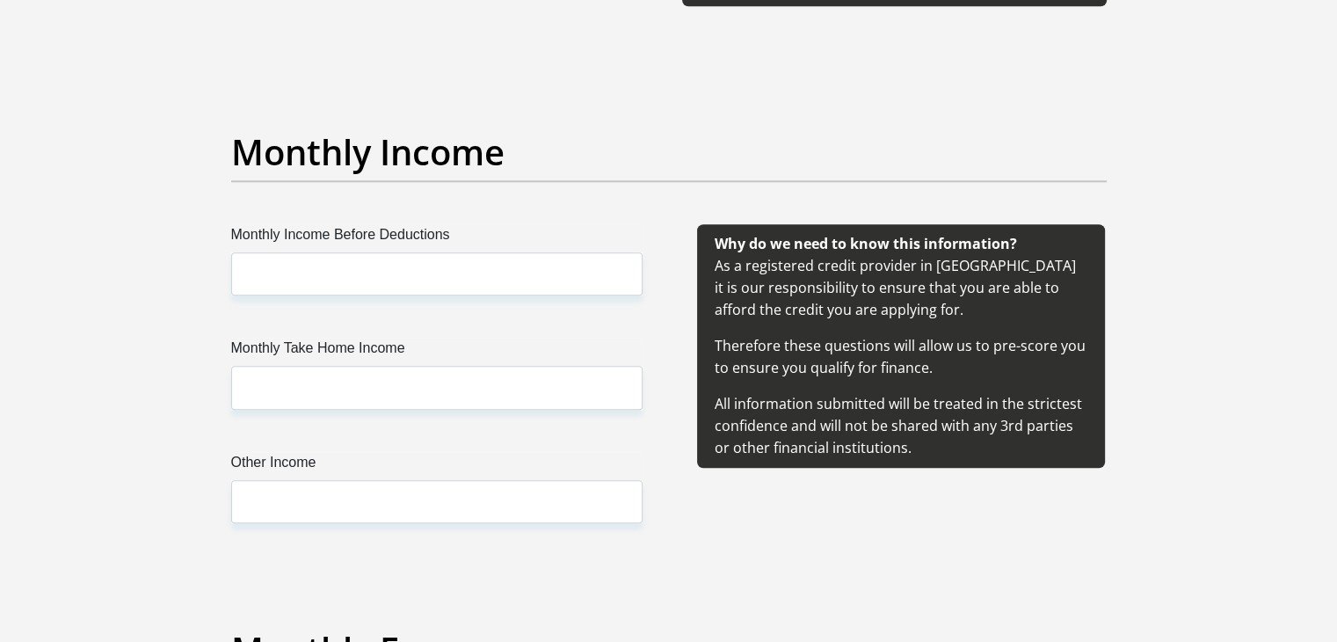
type input "Ble55_inG"
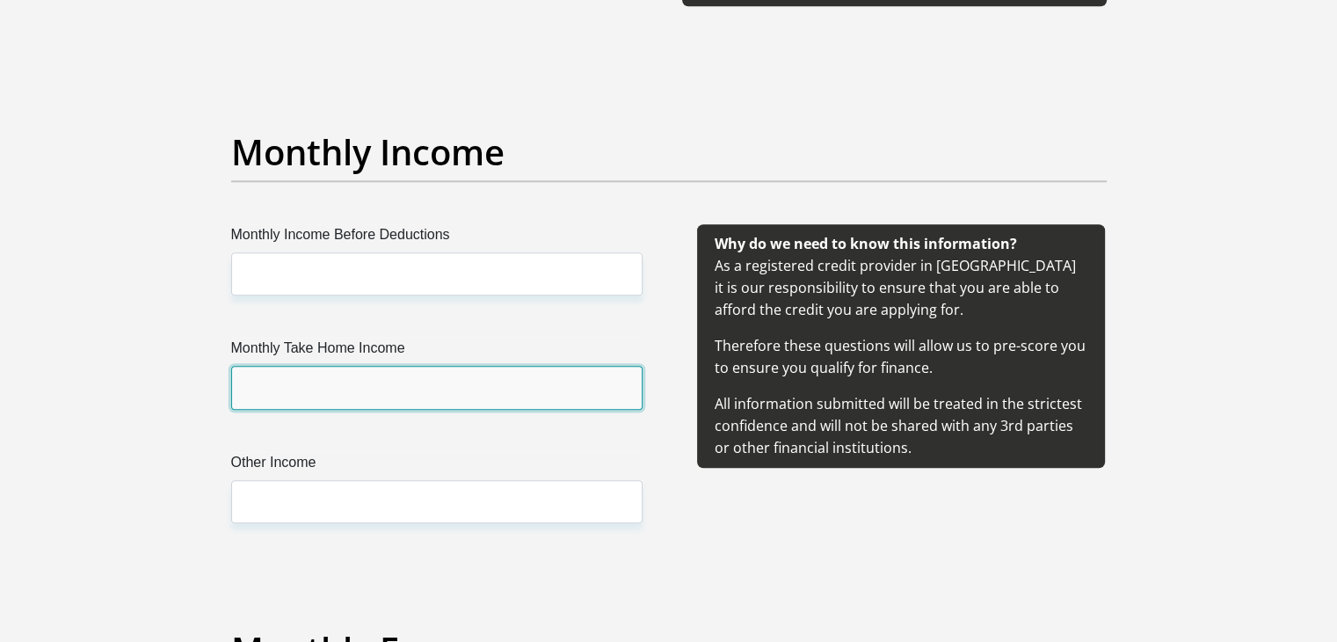
click at [345, 384] on input "Monthly Take Home Income" at bounding box center [436, 387] width 411 height 43
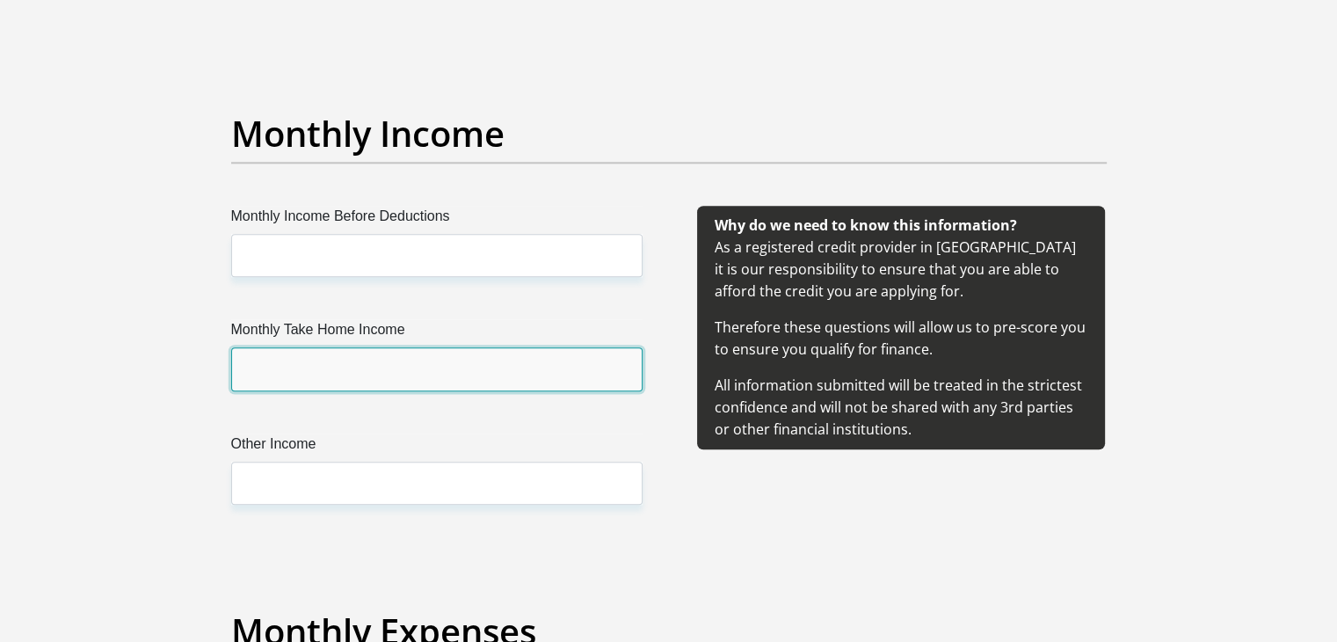
scroll to position [1946, 0]
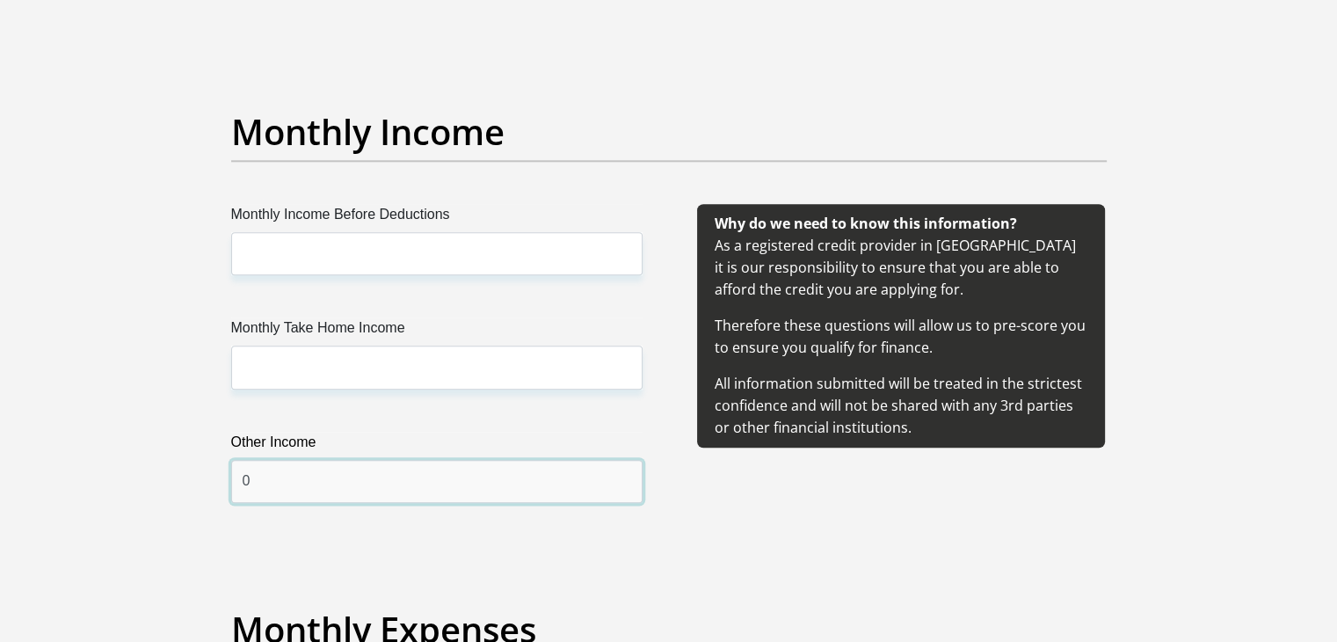
type input "0"
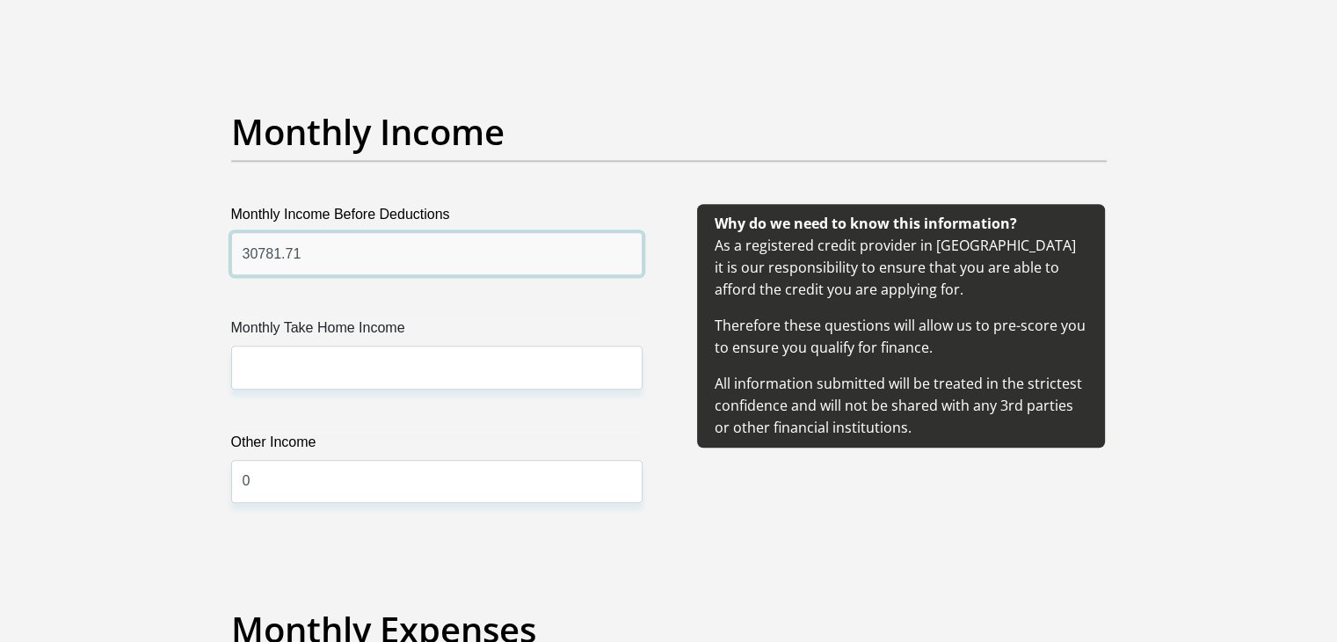
type input "30781.71"
drag, startPoint x: 311, startPoint y: 260, endPoint x: 229, endPoint y: 258, distance: 81.8
click at [229, 258] on div "Monthly Income Before Deductions 30781.71" at bounding box center [437, 239] width 438 height 71
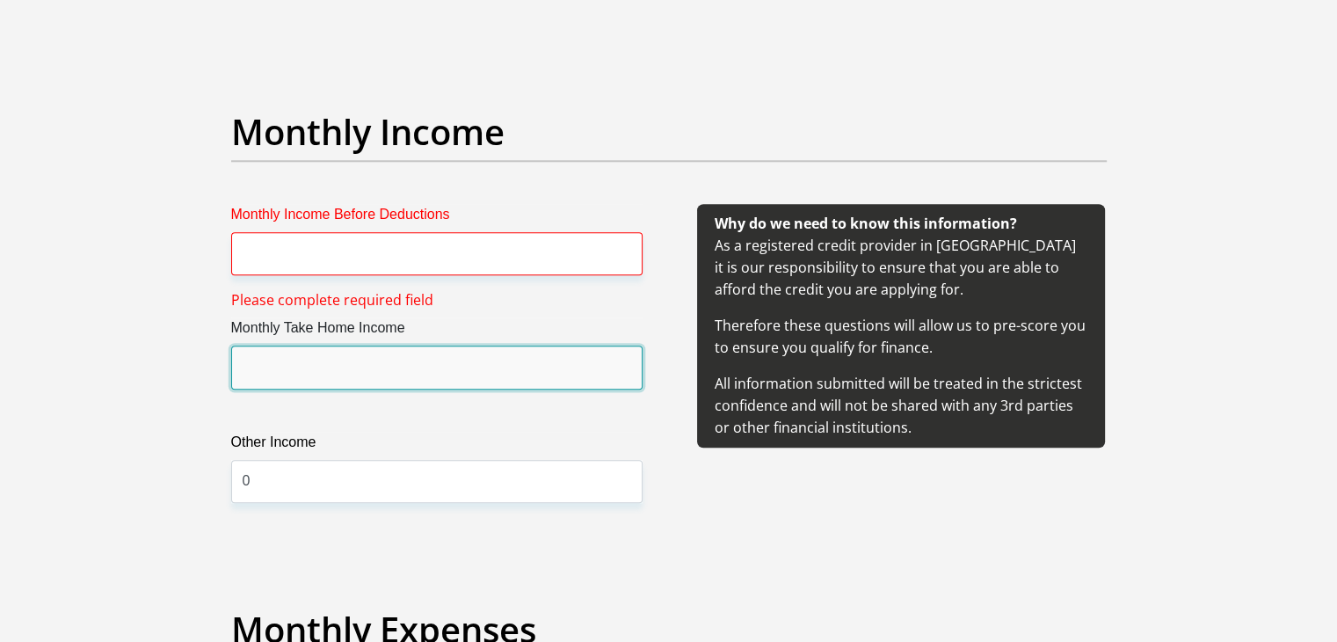
click at [301, 381] on input "Monthly Take Home Income" at bounding box center [436, 366] width 411 height 43
paste input "30781.71"
type input "30781.71"
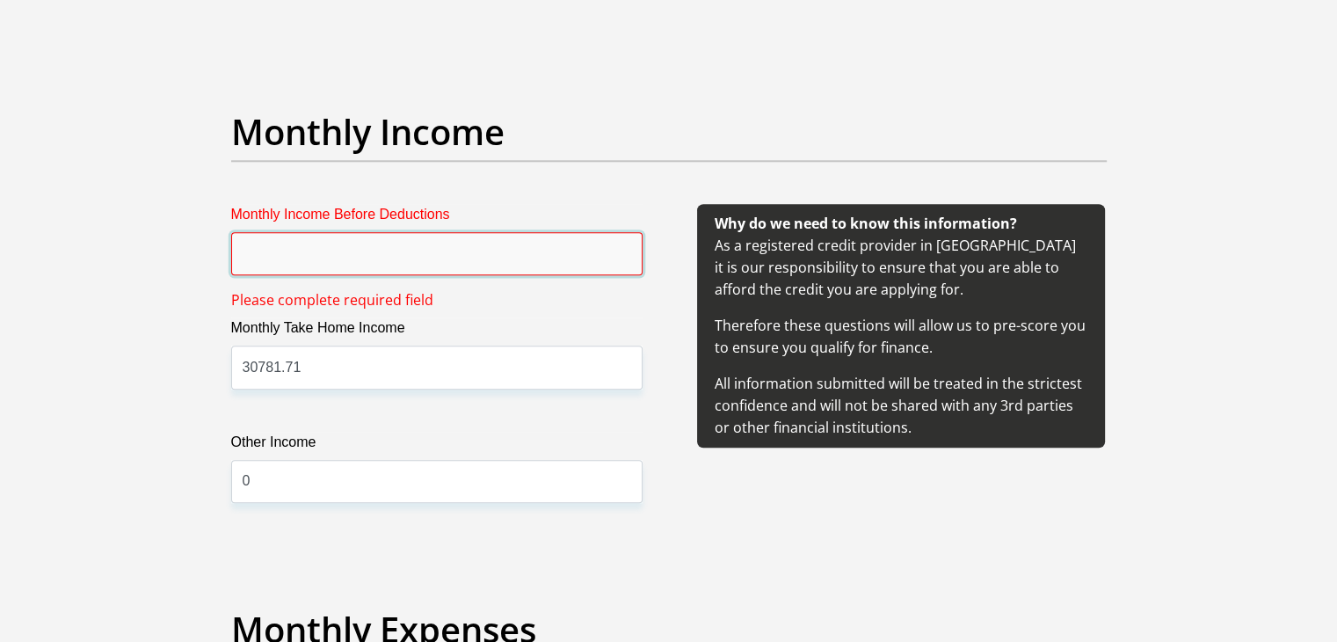
click at [390, 252] on input "Monthly Income Before Deductions" at bounding box center [436, 253] width 411 height 43
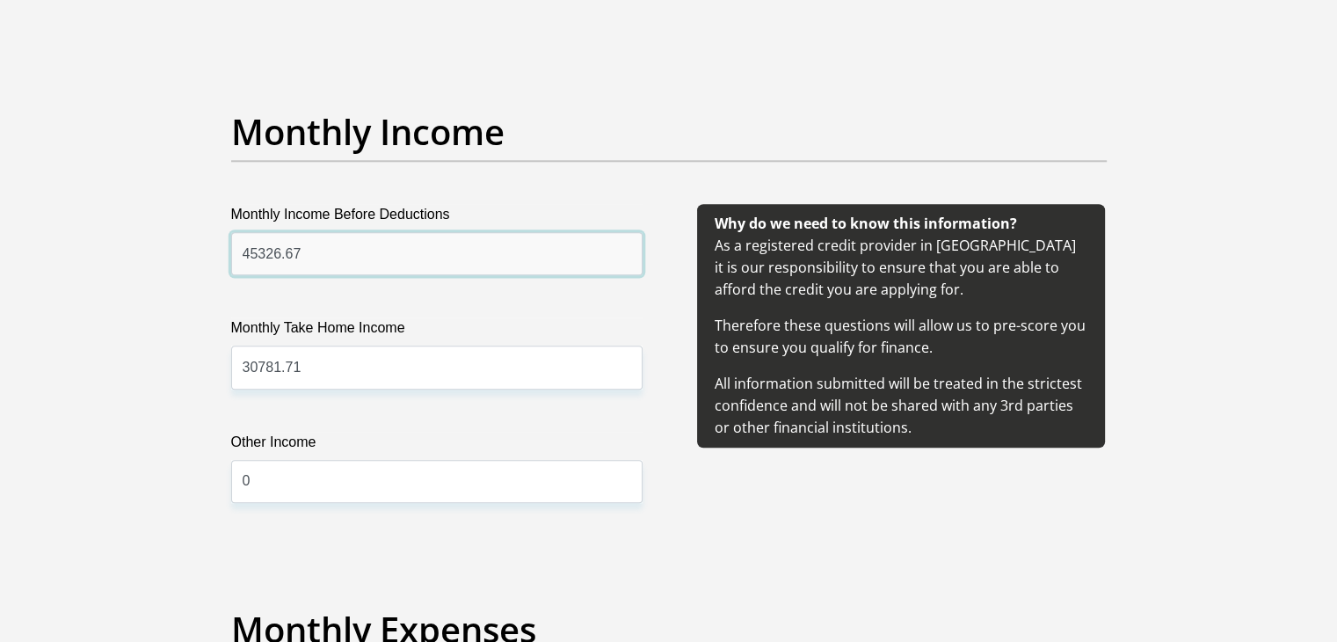
type input "45326.67"
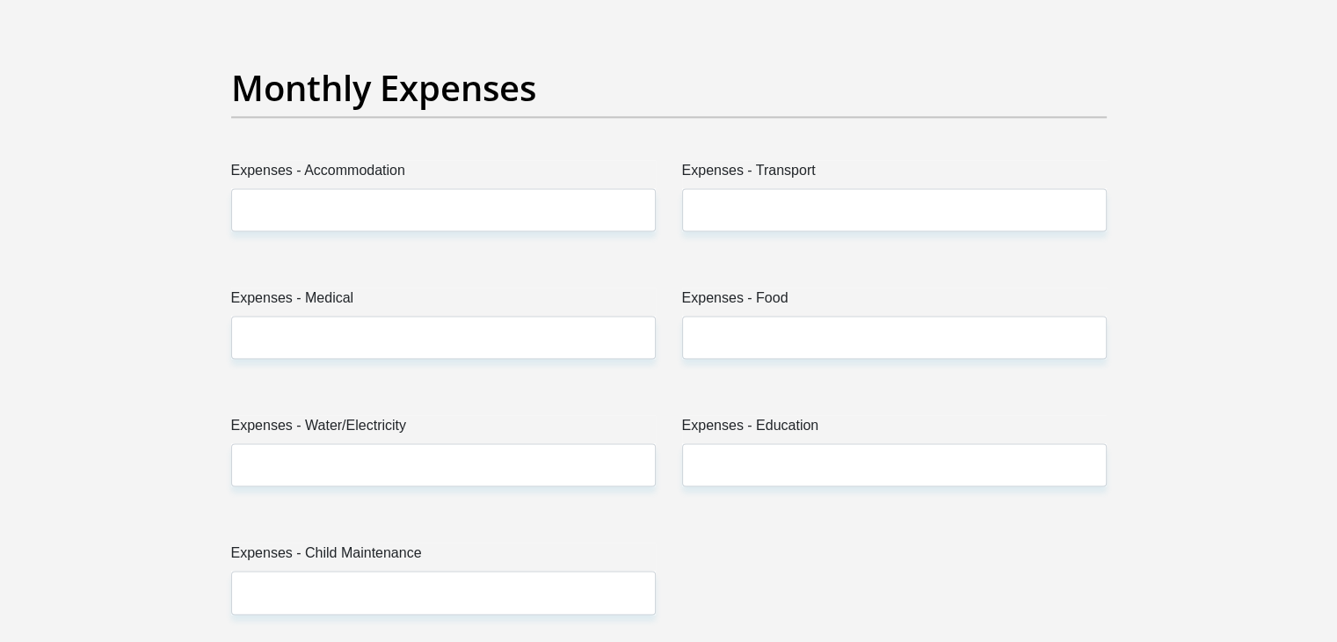
scroll to position [2500, 0]
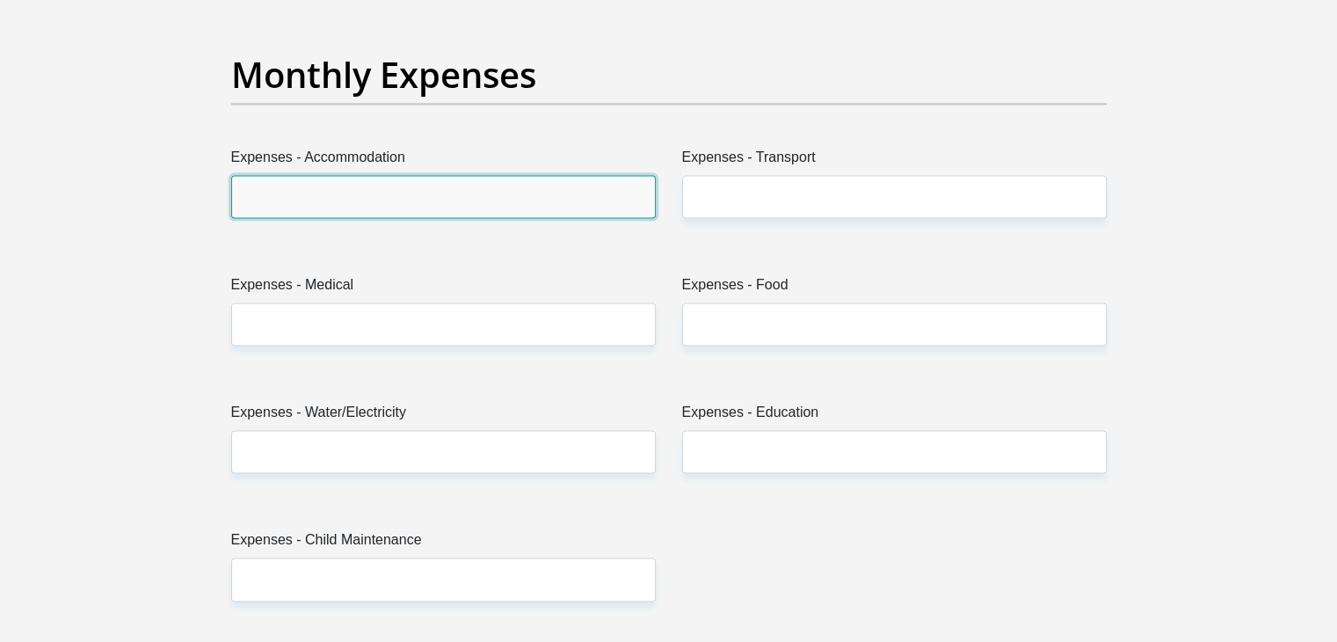
click at [426, 191] on input "Expenses - Accommodation" at bounding box center [443, 196] width 424 height 43
type input "0"
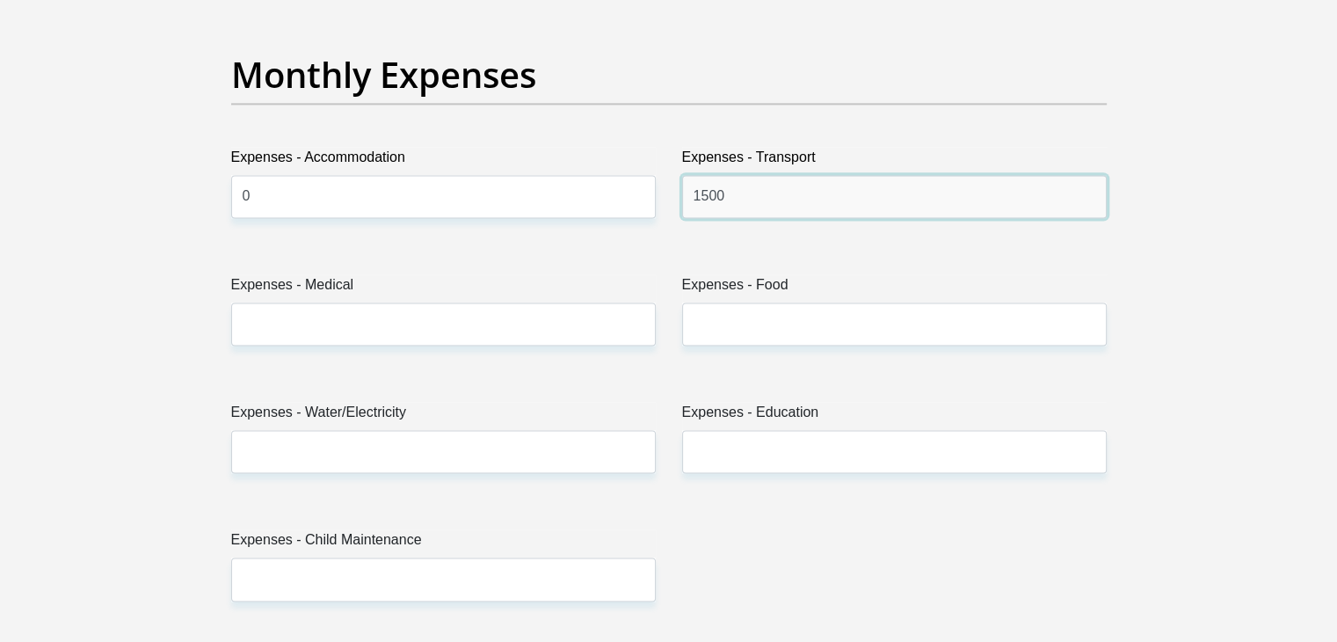
type input "1500"
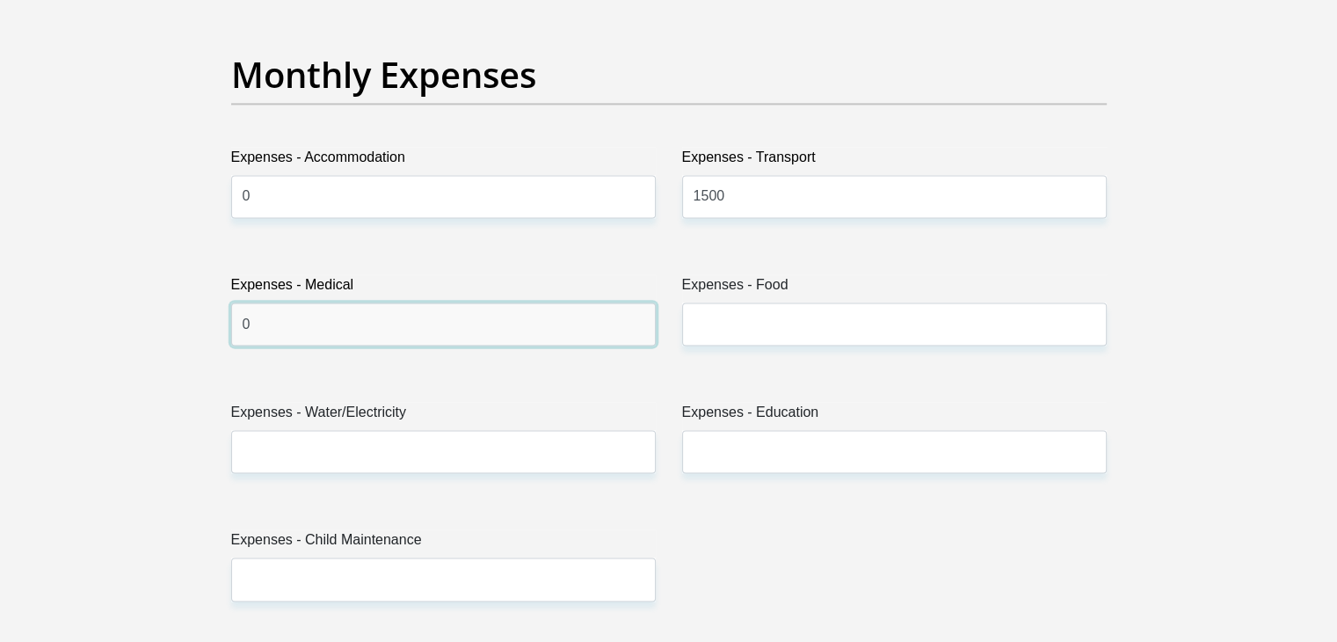
type input "0"
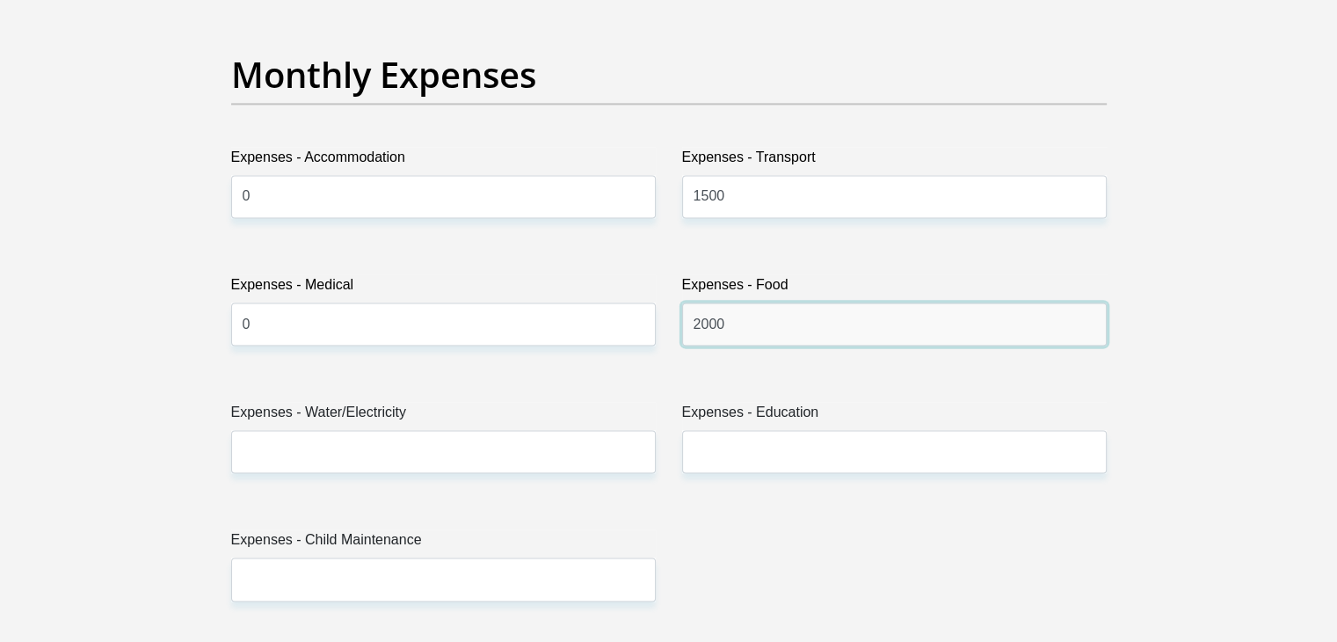
type input "2000"
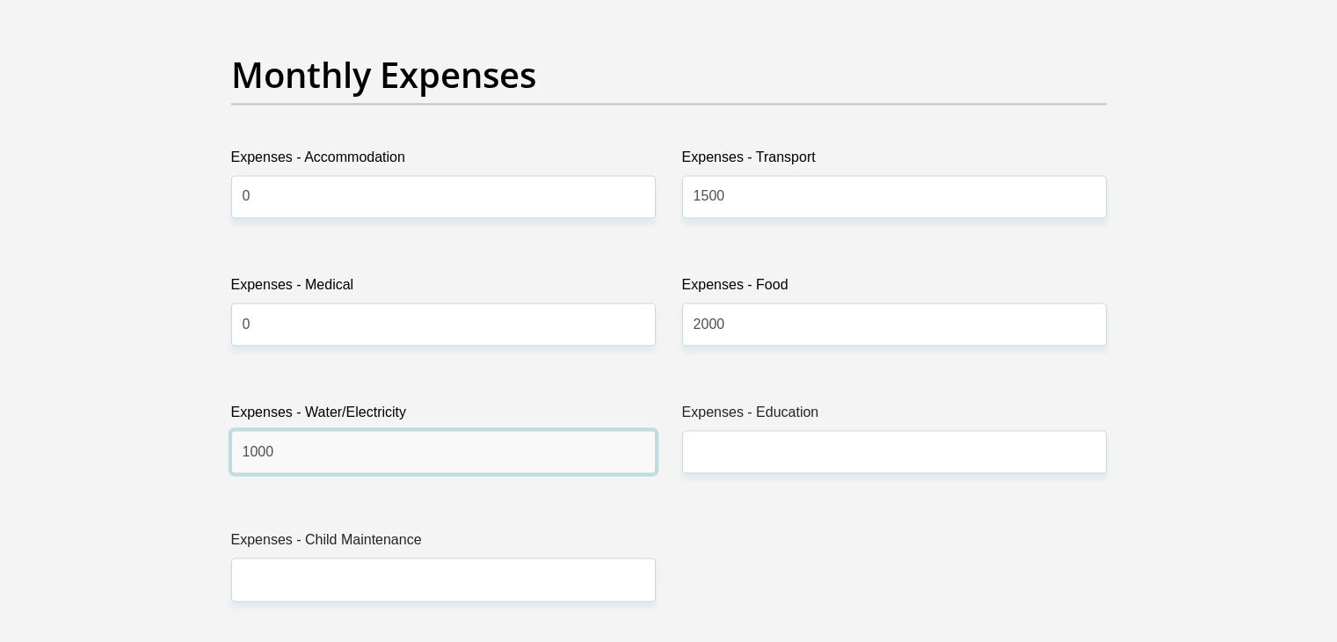
type input "1000"
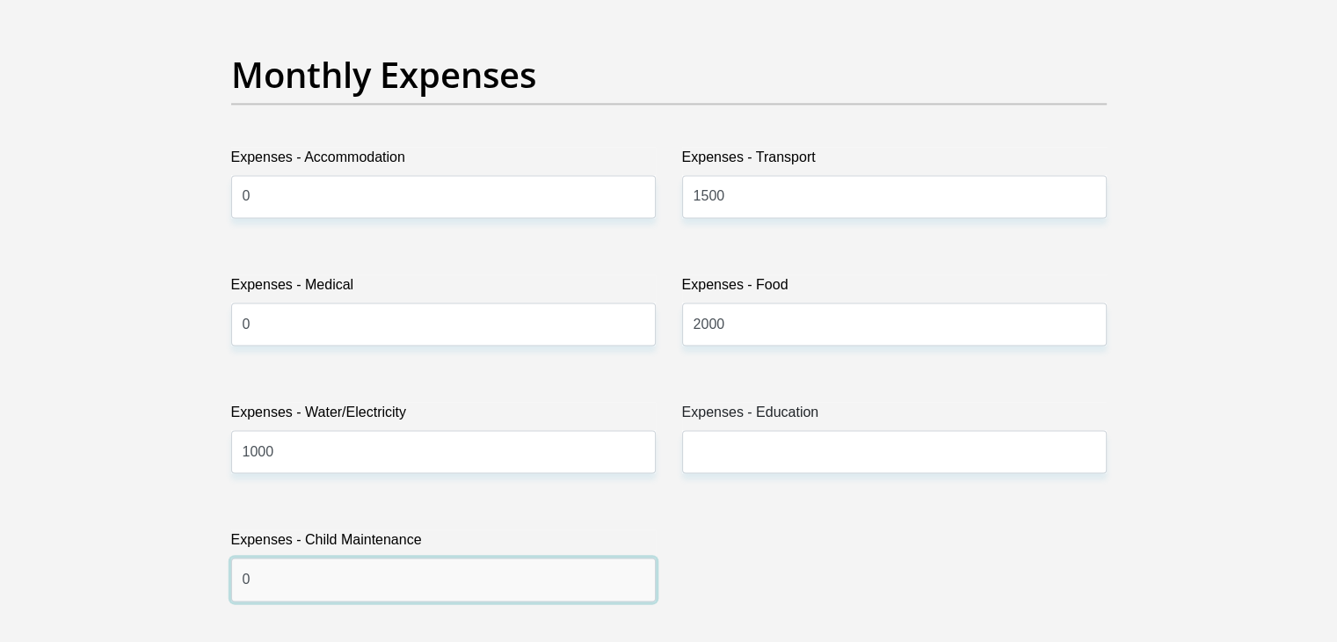
type input "0"
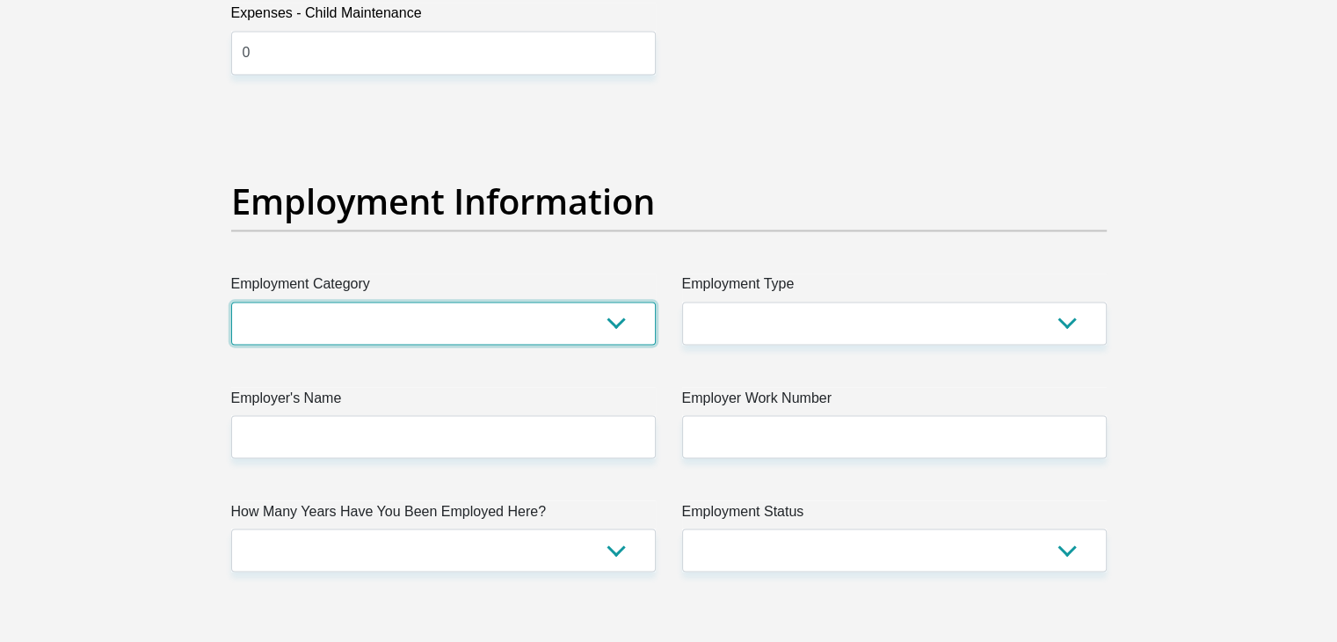
scroll to position [3051, 0]
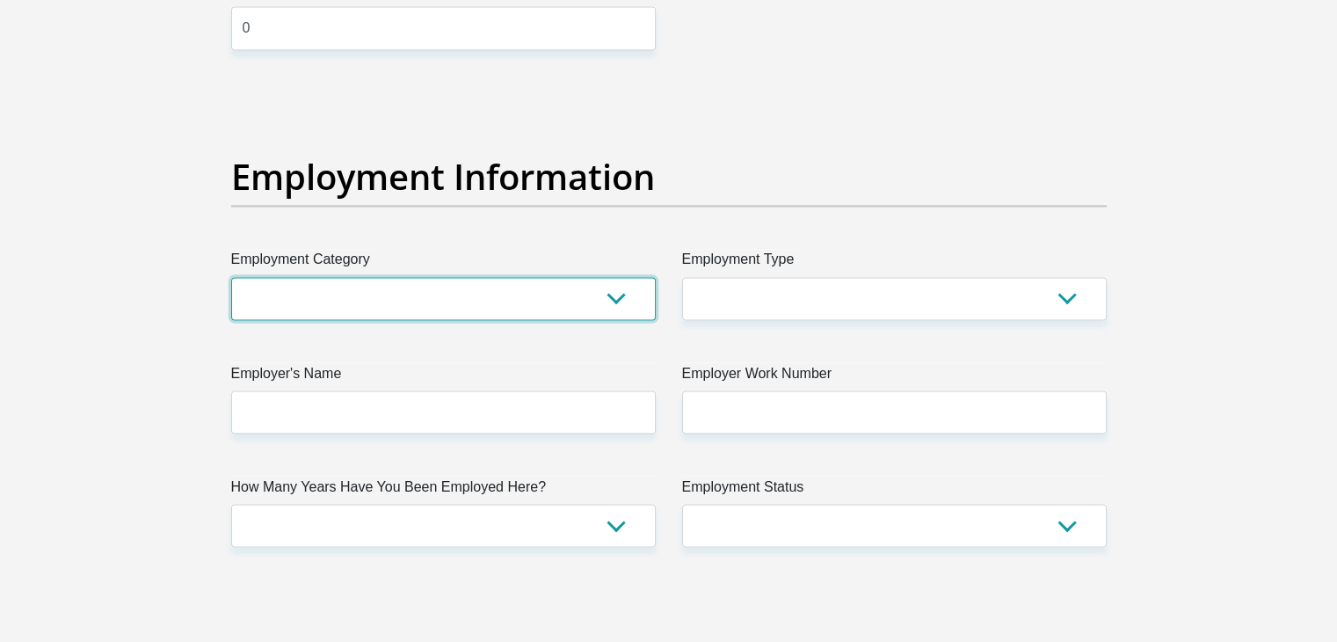
click at [600, 312] on select "AGRICULTURE ALCOHOL & TOBACCO CONSTRUCTION MATERIALS METALLURGY EQUIPMENT FOR R…" at bounding box center [443, 298] width 424 height 43
click at [318, 297] on select "AGRICULTURE ALCOHOL & TOBACCO CONSTRUCTION MATERIALS METALLURGY EQUIPMENT FOR R…" at bounding box center [443, 298] width 424 height 43
click at [630, 302] on select "AGRICULTURE ALCOHOL & TOBACCO CONSTRUCTION MATERIALS METALLURGY EQUIPMENT FOR R…" at bounding box center [443, 298] width 424 height 43
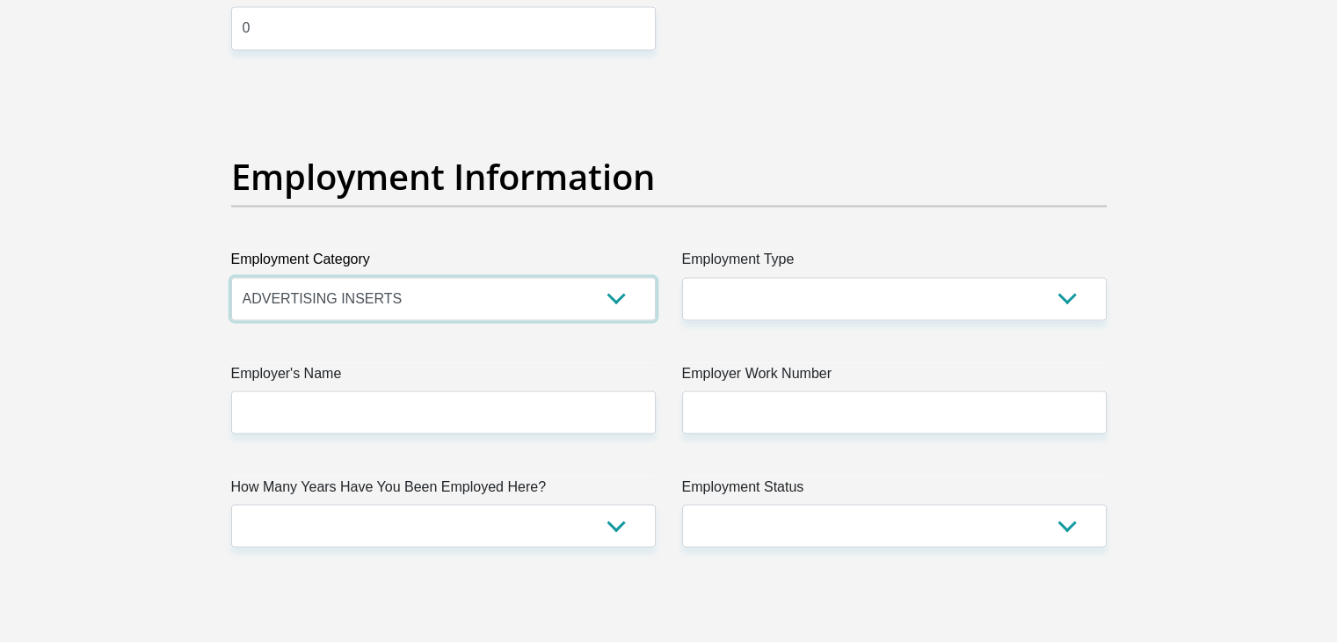
select select "17"
click at [231, 277] on select "AGRICULTURE ALCOHOL & TOBACCO CONSTRUCTION MATERIALS METALLURGY EQUIPMENT FOR R…" at bounding box center [443, 298] width 424 height 43
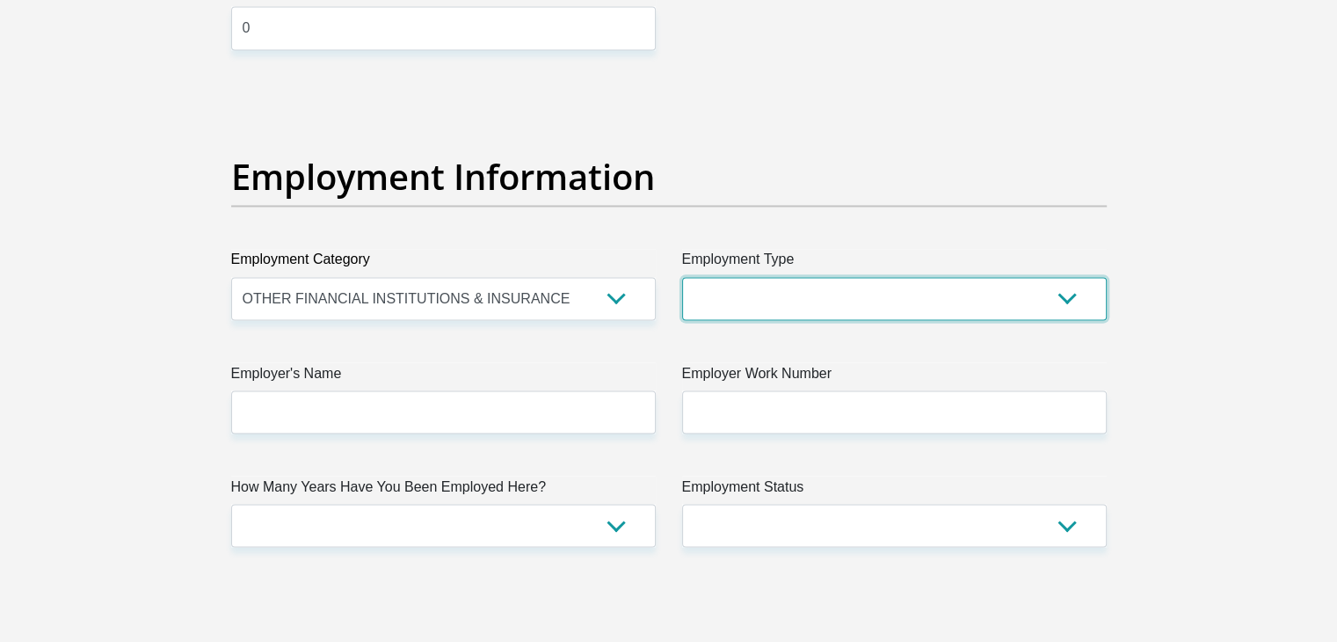
click at [819, 289] on select "College/Lecturer Craft Seller Creative Driver Executive Farmer Forces - Non Com…" at bounding box center [894, 298] width 424 height 43
select select "Unknown/Other"
click at [682, 277] on select "College/Lecturer Craft Seller Creative Driver Executive Farmer Forces - Non Com…" at bounding box center [894, 298] width 424 height 43
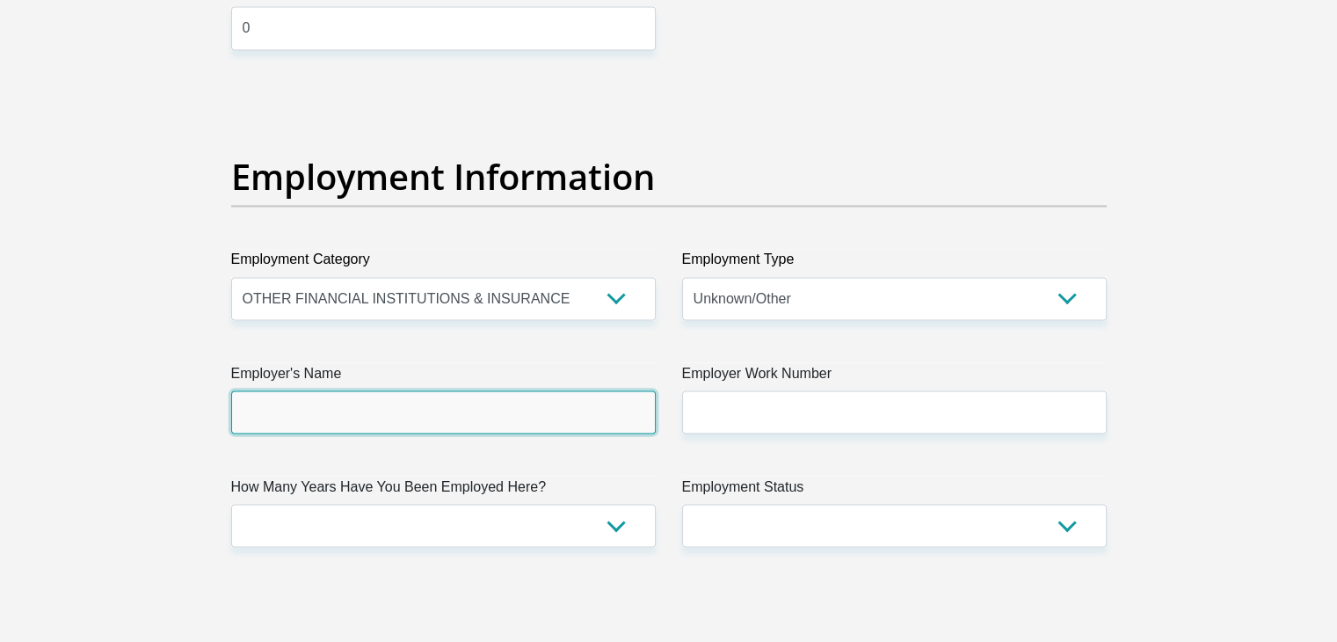
click at [572, 413] on input "Employer's Name" at bounding box center [443, 411] width 424 height 43
type input "Firstrand"
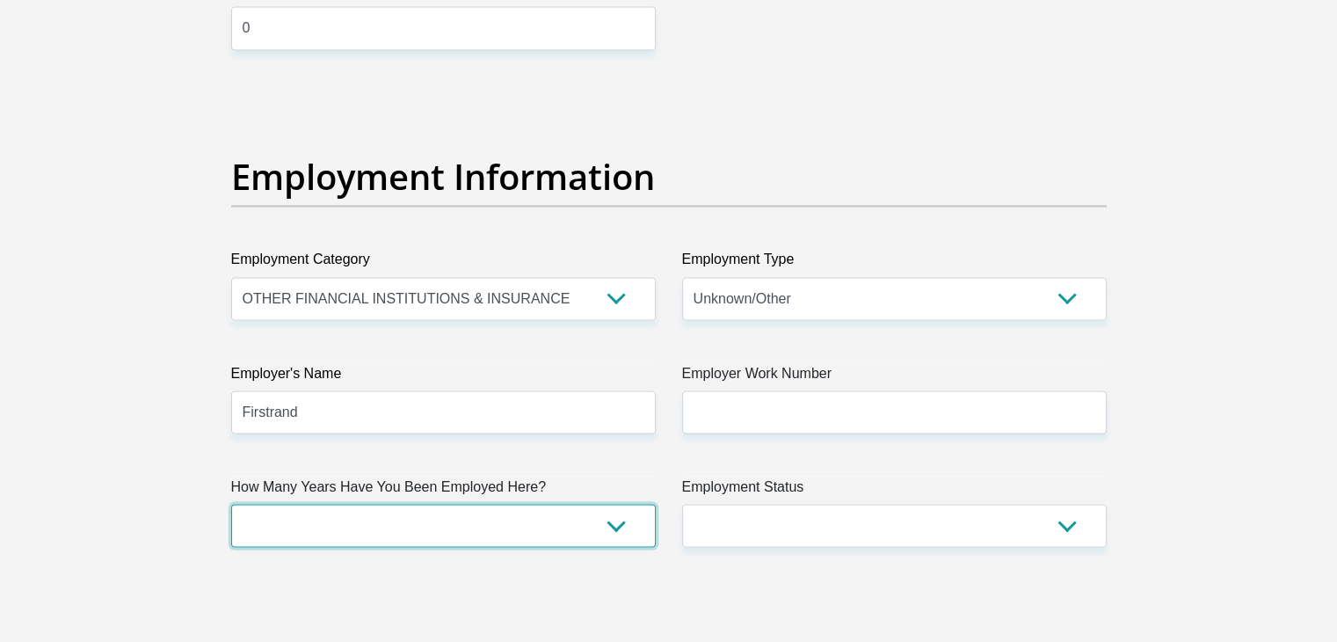
click at [598, 519] on select "less than 1 year 1-3 years 3-5 years 5+ years" at bounding box center [443, 525] width 424 height 43
select select "24"
click at [231, 504] on select "less than 1 year 1-3 years 3-5 years 5+ years" at bounding box center [443, 525] width 424 height 43
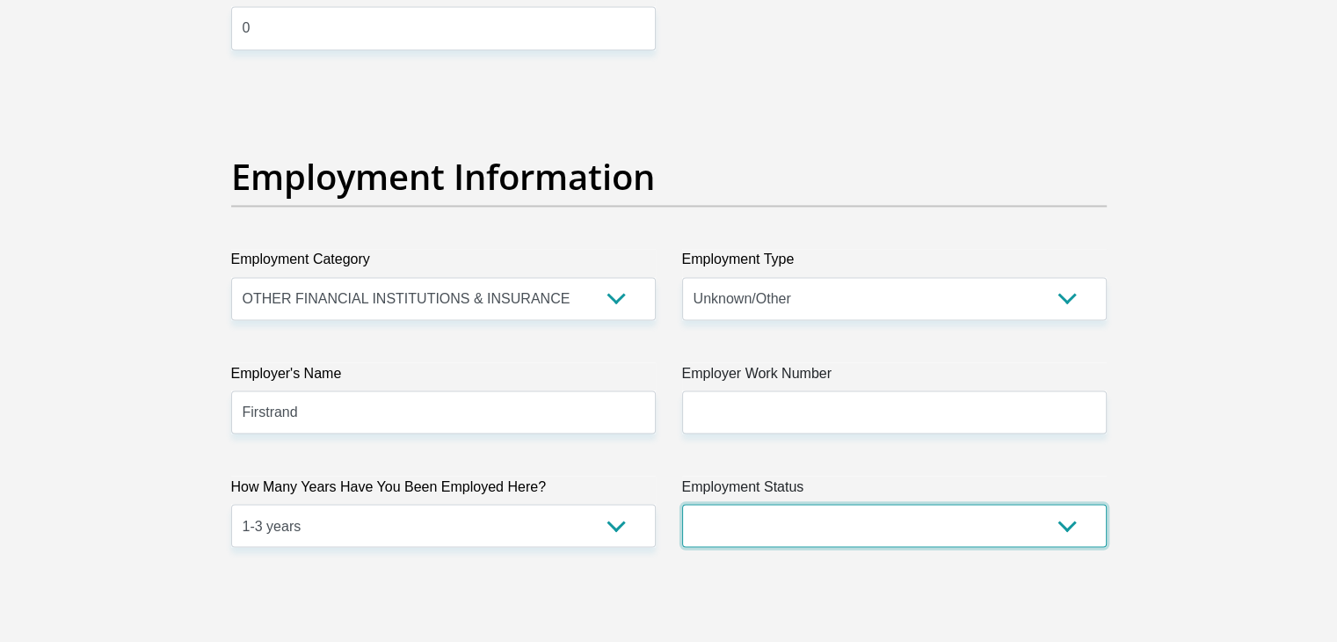
click at [847, 528] on select "Permanent/Full-time Part-time/Casual Contract Worker Self-Employed Housewife Re…" at bounding box center [894, 525] width 424 height 43
select select "1"
click at [682, 504] on select "Permanent/Full-time Part-time/Casual Contract Worker Self-Employed Housewife Re…" at bounding box center [894, 525] width 424 height 43
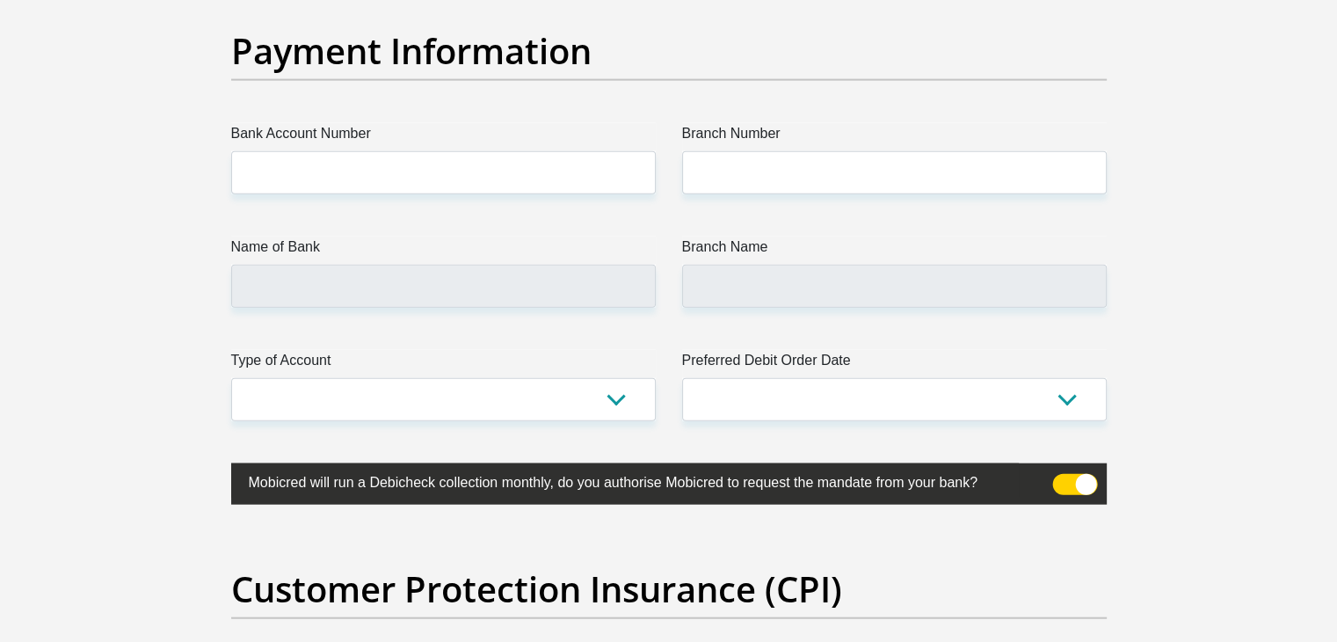
scroll to position [4059, 0]
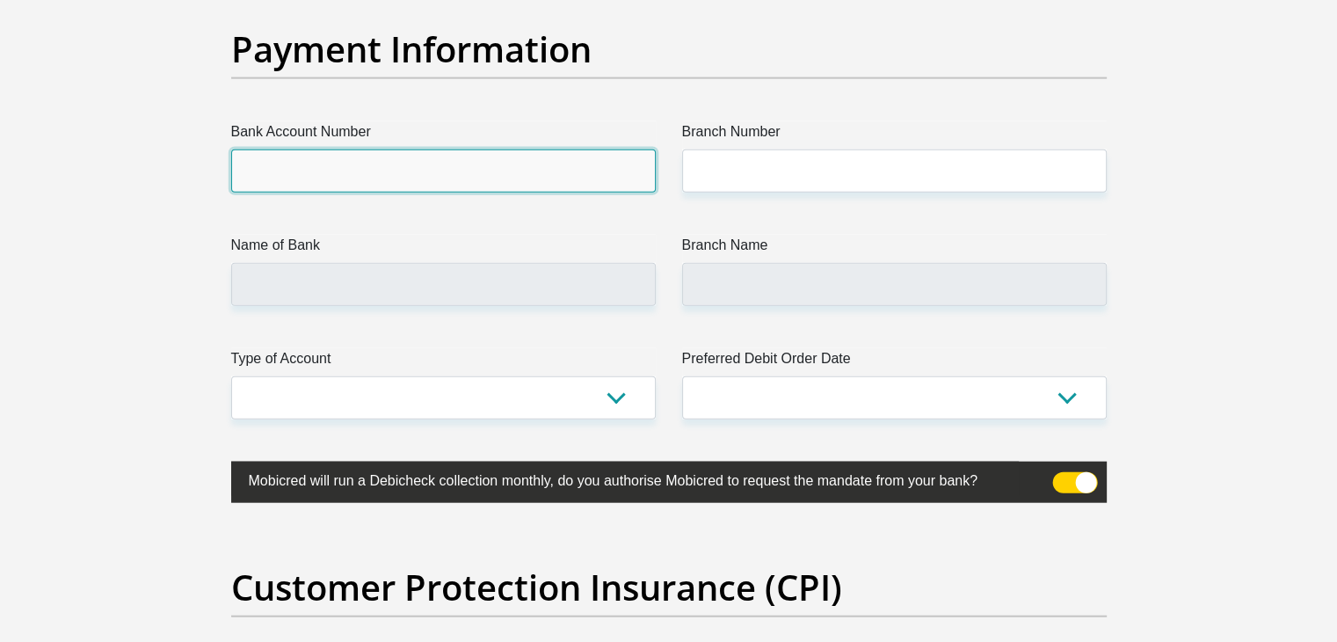
click at [512, 164] on input "Bank Account Number" at bounding box center [443, 170] width 424 height 43
type input "63030026272"
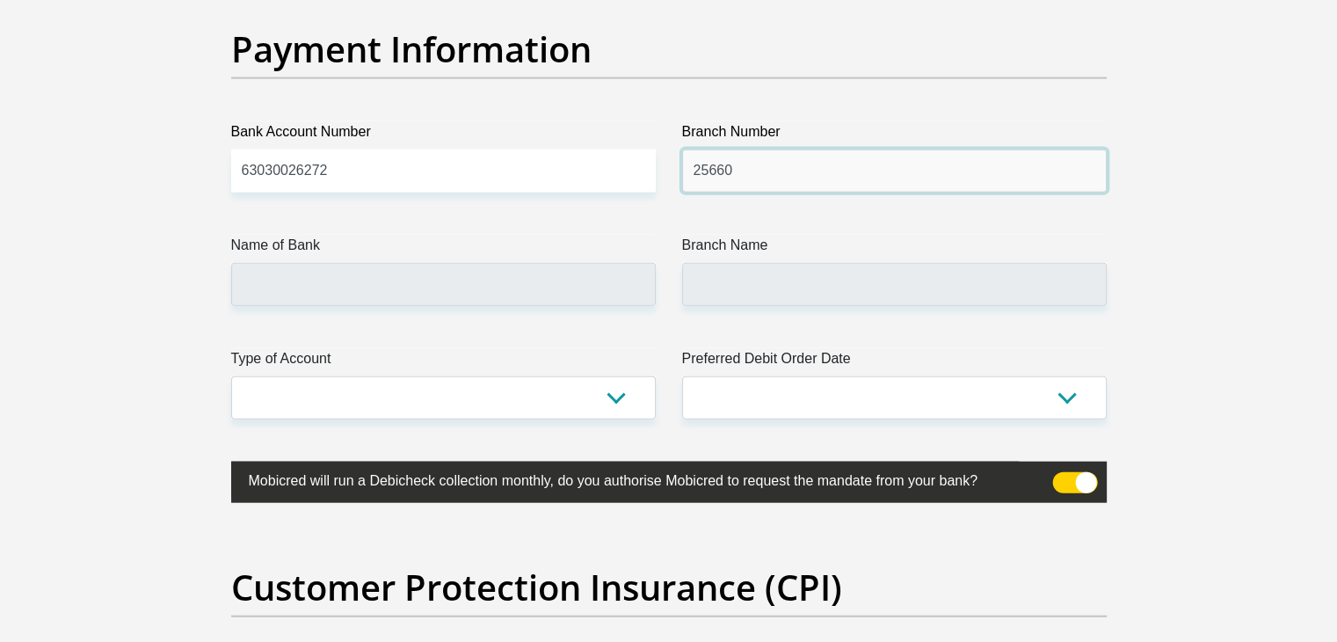
type input "25660"
